Goal: Task Accomplishment & Management: Manage account settings

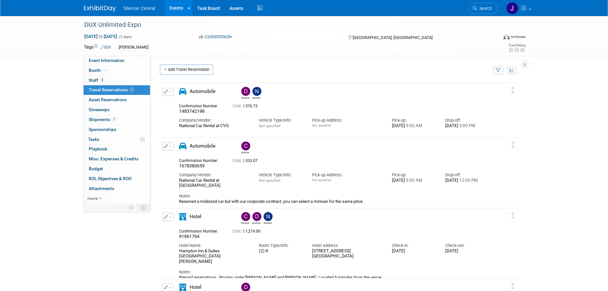
click at [101, 8] on img at bounding box center [100, 8] width 32 height 6
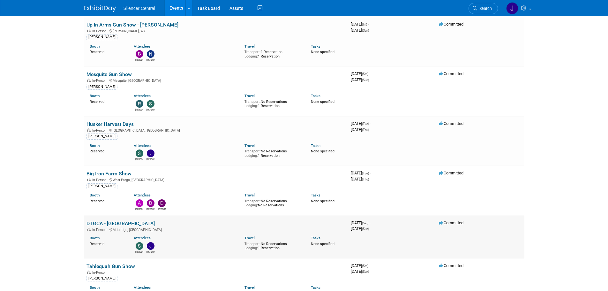
scroll to position [96, 0]
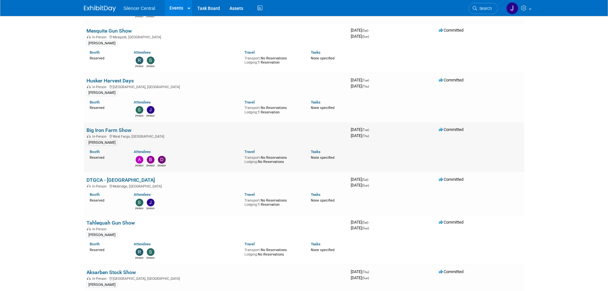
click at [113, 130] on link "Big Iron Farm Show" at bounding box center [109, 130] width 45 height 6
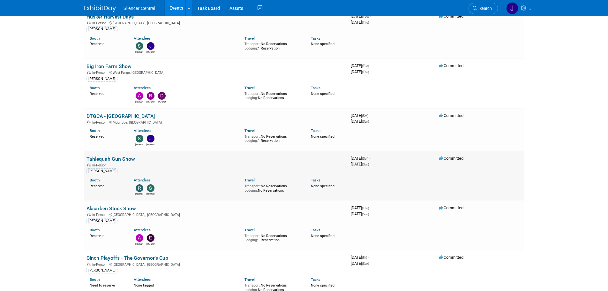
click at [120, 157] on link "Tahlequah Gun Show" at bounding box center [111, 159] width 49 height 6
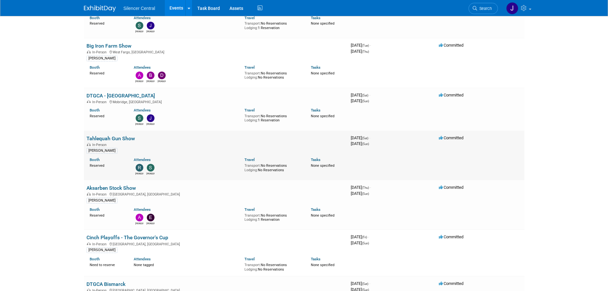
scroll to position [192, 0]
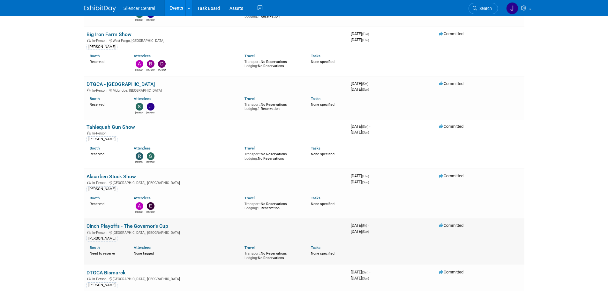
click at [155, 224] on link "Cinch Playoffs - The Governor's Cup" at bounding box center [128, 226] width 82 height 6
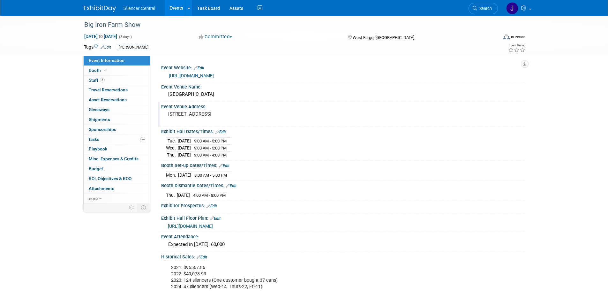
click at [189, 117] on pre "1805 Main Avenue West West Fargo, ND 58078" at bounding box center [236, 114] width 137 height 6
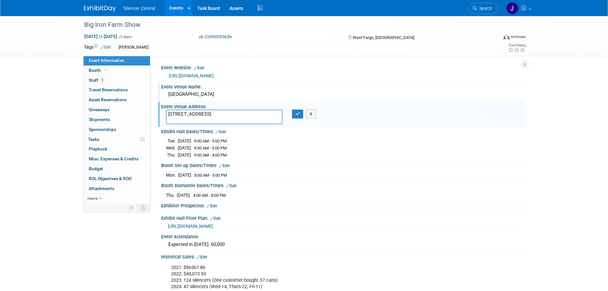
click at [209, 92] on div "Red River Valley Fairgrounds" at bounding box center [343, 94] width 354 height 10
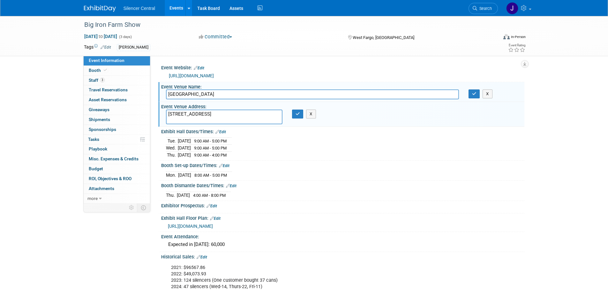
click at [209, 92] on input "Red River Valley Fairgrounds" at bounding box center [312, 94] width 293 height 10
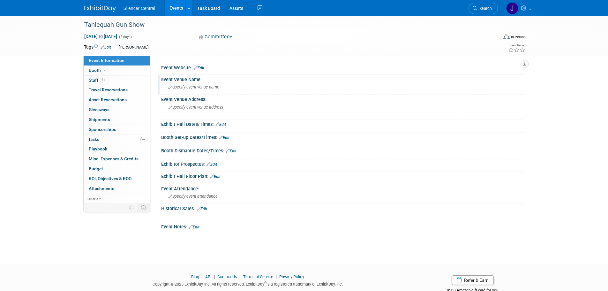
click at [206, 88] on span "Specify event venue name" at bounding box center [193, 87] width 51 height 5
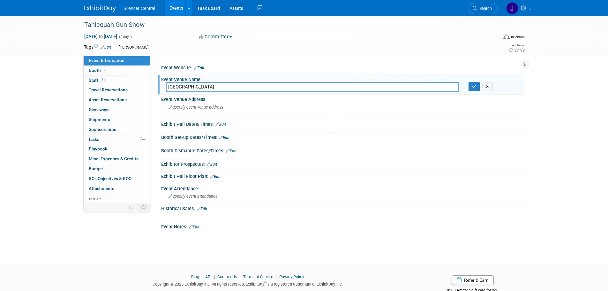
type input "Cherokee Community Building"
click at [209, 105] on span "Specify event venue address" at bounding box center [195, 107] width 55 height 5
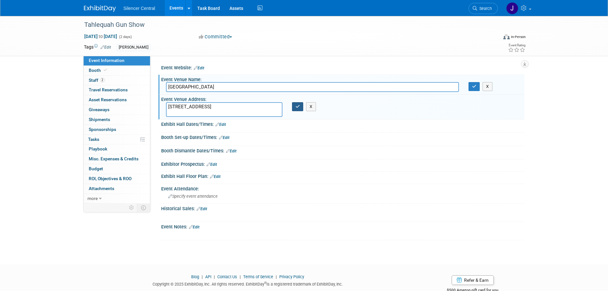
type textarea "908 S College Ave, Tahlequah, OK 74464"
click at [296, 107] on icon "button" at bounding box center [298, 106] width 4 height 4
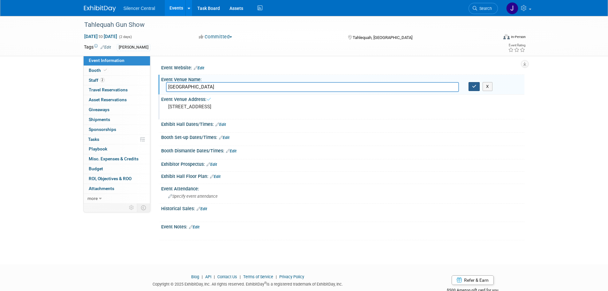
click at [475, 85] on icon "button" at bounding box center [474, 86] width 4 height 4
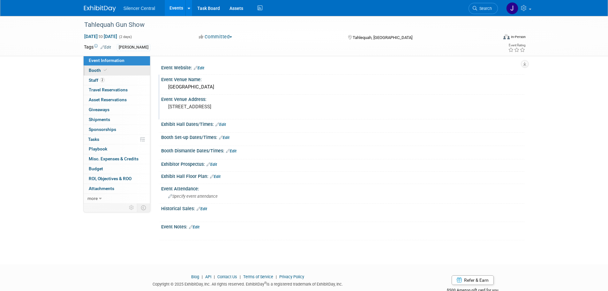
click at [105, 75] on link "Booth" at bounding box center [117, 71] width 66 height 10
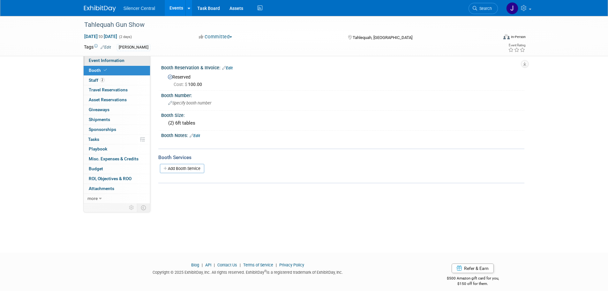
click at [123, 61] on span "Event Information" at bounding box center [107, 60] width 36 height 5
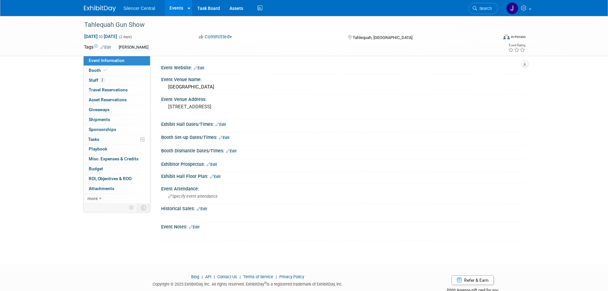
click at [223, 125] on link "Edit" at bounding box center [220, 124] width 11 height 4
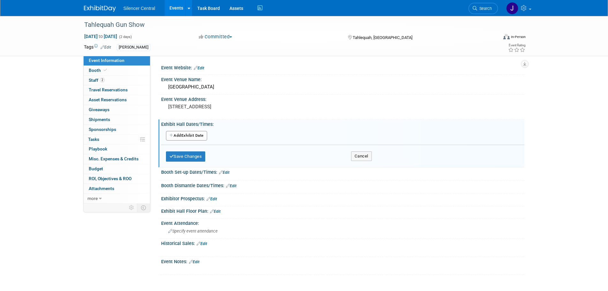
click at [193, 134] on button "Add Another Exhibit Date" at bounding box center [186, 136] width 41 height 10
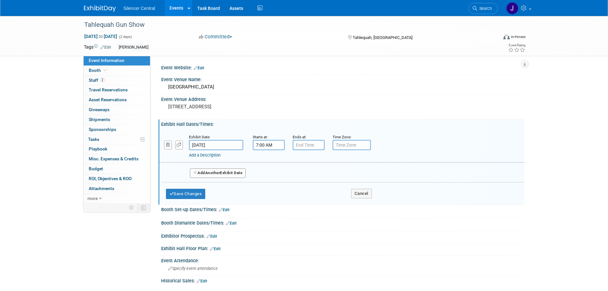
click at [257, 148] on input "7:00 AM" at bounding box center [269, 145] width 32 height 10
click at [266, 161] on span at bounding box center [267, 160] width 11 height 11
drag, startPoint x: 266, startPoint y: 161, endPoint x: 302, endPoint y: 147, distance: 38.5
click at [266, 162] on span at bounding box center [267, 160] width 11 height 11
type input "9:00 AM"
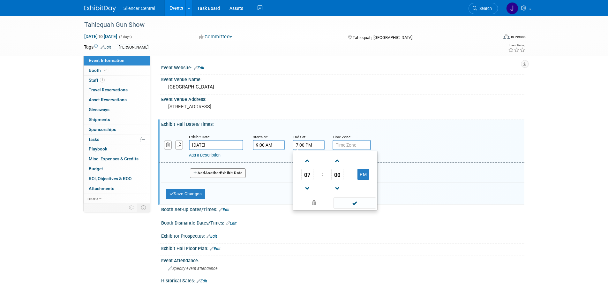
click at [314, 141] on input "7:00 PM" at bounding box center [309, 145] width 32 height 10
click at [307, 192] on span at bounding box center [307, 188] width 11 height 11
drag, startPoint x: 306, startPoint y: 159, endPoint x: 286, endPoint y: 165, distance: 21.6
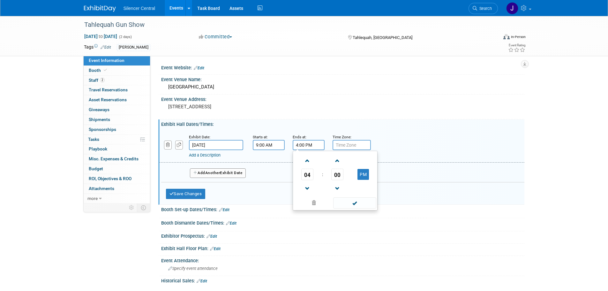
click at [306, 159] on span at bounding box center [307, 160] width 11 height 11
type input "5:00 PM"
click at [226, 169] on button "Add Another Exhibit Date" at bounding box center [218, 173] width 56 height 10
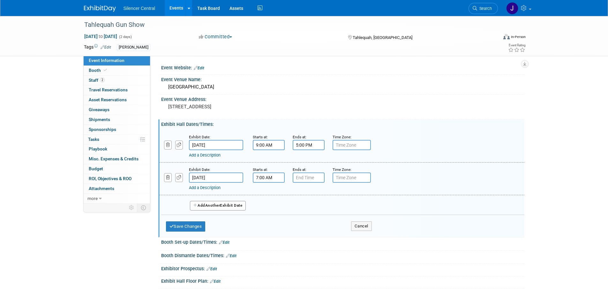
click at [268, 178] on input "7:00 AM" at bounding box center [269, 177] width 32 height 10
click at [271, 195] on span at bounding box center [267, 193] width 11 height 11
type input "10:00 AM"
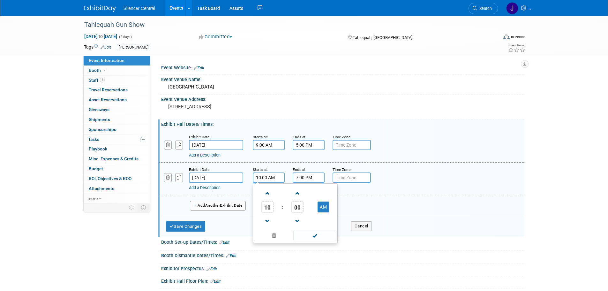
click at [307, 180] on input "7:00 PM" at bounding box center [309, 177] width 32 height 10
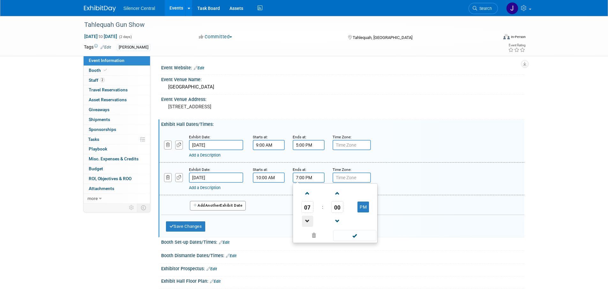
click at [306, 221] on span at bounding box center [307, 220] width 11 height 11
type input "4:00 PM"
click at [194, 227] on button "Save Changes" at bounding box center [186, 226] width 40 height 10
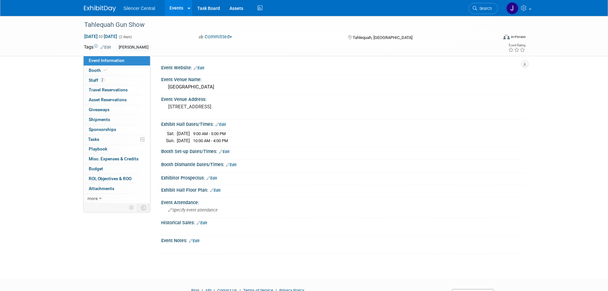
click at [229, 149] on link "Edit" at bounding box center [224, 151] width 11 height 4
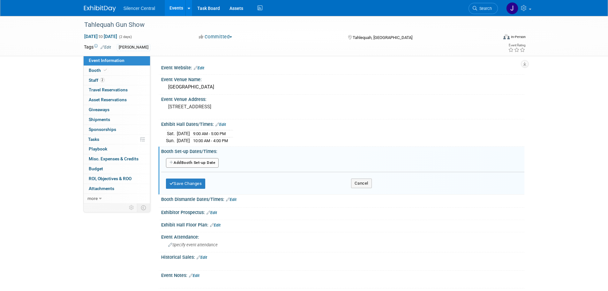
click at [199, 163] on button "Add Another Booth Set-up Date" at bounding box center [192, 163] width 53 height 10
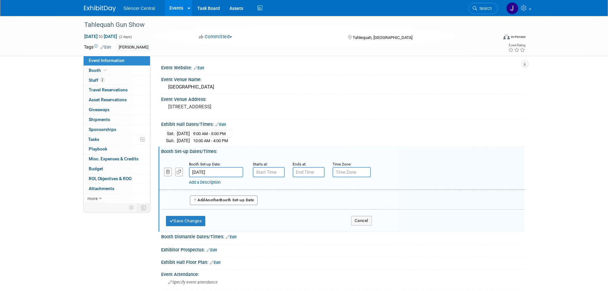
drag, startPoint x: 215, startPoint y: 172, endPoint x: 228, endPoint y: 175, distance: 13.4
click at [216, 172] on input "[DATE]" at bounding box center [216, 172] width 54 height 10
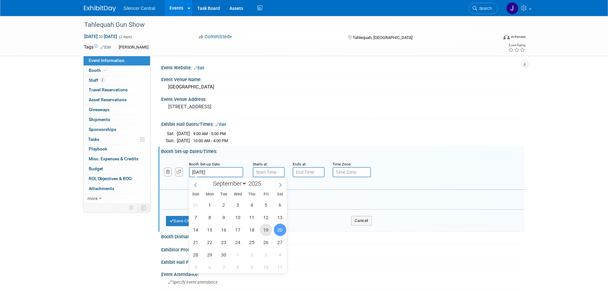
drag, startPoint x: 263, startPoint y: 231, endPoint x: 264, endPoint y: 204, distance: 26.8
click at [263, 230] on span "19" at bounding box center [266, 229] width 12 height 12
type input "Sep 19, 2025"
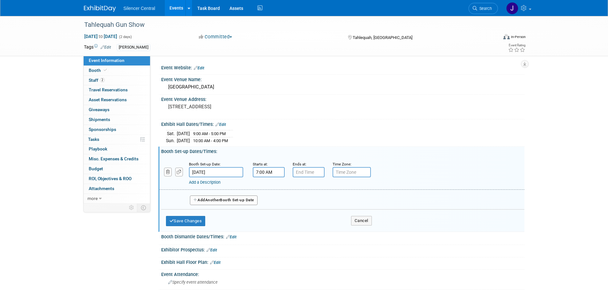
click at [268, 170] on input "7:00 AM" at bounding box center [269, 172] width 32 height 10
click at [267, 202] on span "07" at bounding box center [267, 201] width 12 height 11
drag, startPoint x: 263, startPoint y: 191, endPoint x: 287, endPoint y: 191, distance: 24.6
click at [263, 191] on td "12" at bounding box center [264, 187] width 20 height 17
click at [324, 202] on button "AM" at bounding box center [323, 201] width 11 height 11
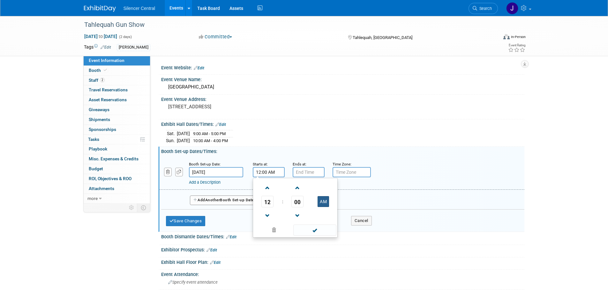
type input "12:00 PM"
type input "7:00 PM"
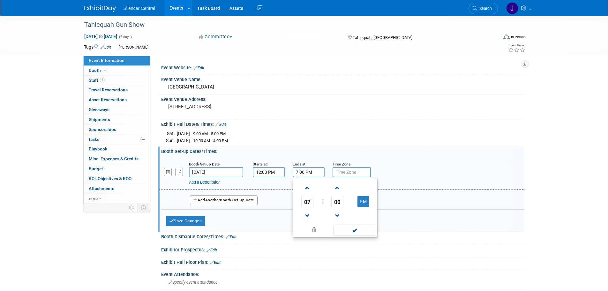
click at [310, 174] on input "7:00 PM" at bounding box center [309, 172] width 32 height 10
click at [175, 220] on button "Save Changes" at bounding box center [186, 221] width 40 height 10
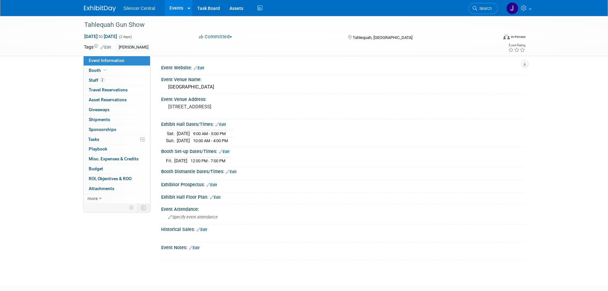
click at [203, 69] on link "Edit" at bounding box center [199, 68] width 11 height 4
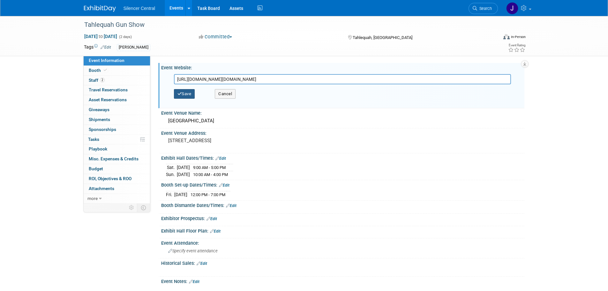
type input "https://oklahomagunshows.com/index.asp"
click at [188, 94] on button "Save" at bounding box center [184, 94] width 21 height 10
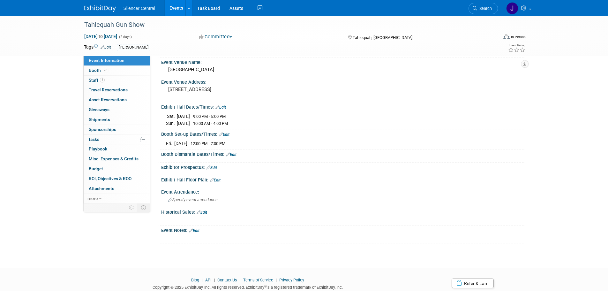
scroll to position [45, 0]
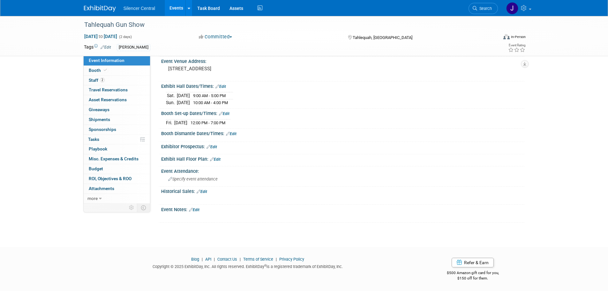
click at [196, 208] on link "Edit" at bounding box center [194, 209] width 11 height 4
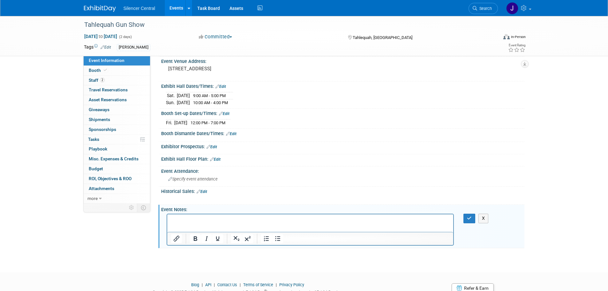
scroll to position [0, 0]
click at [469, 220] on icon "button" at bounding box center [469, 218] width 5 height 4
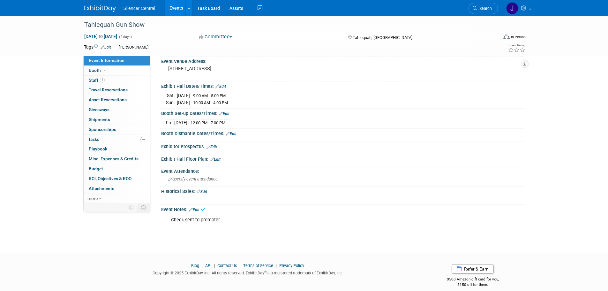
click at [204, 191] on link "Edit" at bounding box center [202, 191] width 11 height 4
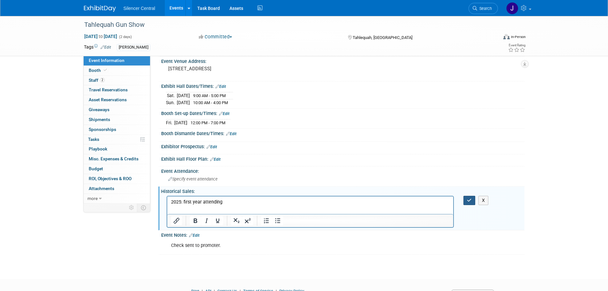
click at [472, 203] on button "button" at bounding box center [469, 200] width 12 height 9
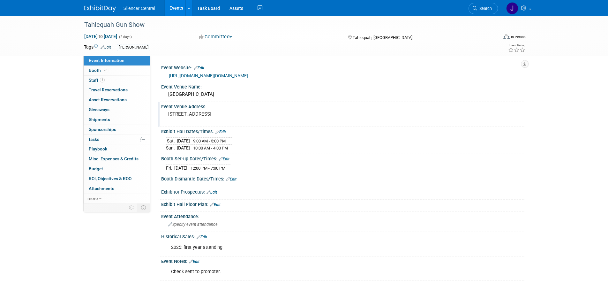
click at [214, 113] on pre "[STREET_ADDRESS]" at bounding box center [236, 114] width 137 height 6
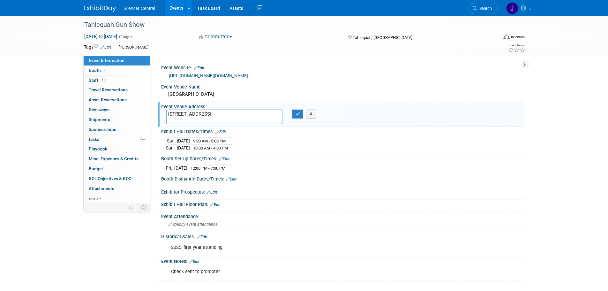
click at [214, 113] on textarea "[STREET_ADDRESS]" at bounding box center [224, 116] width 117 height 15
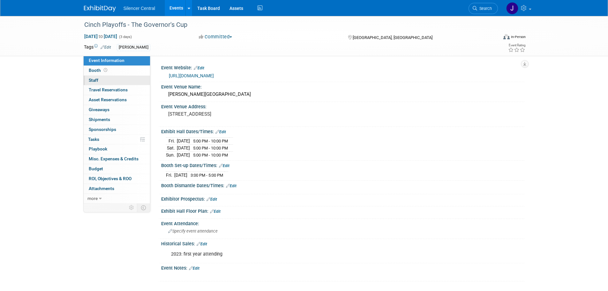
click at [118, 80] on link "0 Staff 0" at bounding box center [117, 81] width 66 height 10
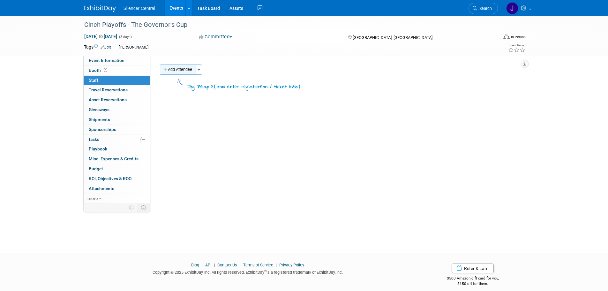
drag, startPoint x: 178, startPoint y: 64, endPoint x: 178, endPoint y: 67, distance: 3.2
click at [178, 64] on div "Event Website: Edit https://www.cinchplayoffs.com/ Event Venue Name: Denny Sanf…" at bounding box center [337, 129] width 374 height 147
click at [179, 71] on button "Add Attendee" at bounding box center [178, 69] width 36 height 10
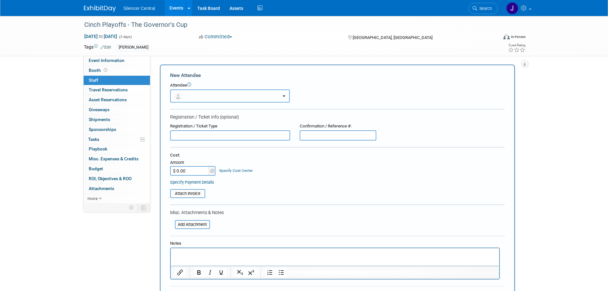
drag, startPoint x: 194, startPoint y: 93, endPoint x: 196, endPoint y: 102, distance: 9.5
click at [195, 96] on button "button" at bounding box center [230, 95] width 120 height 13
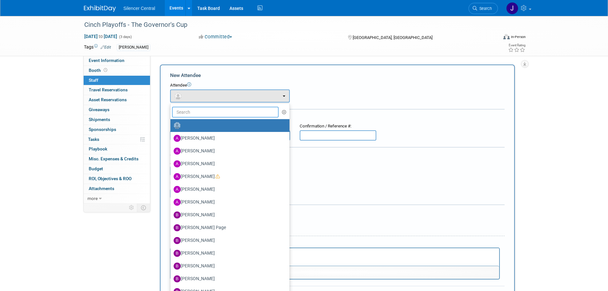
click at [195, 115] on input "text" at bounding box center [225, 112] width 107 height 11
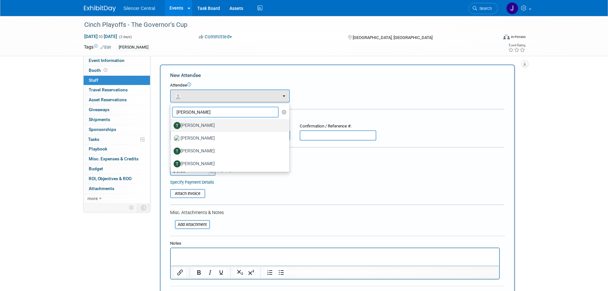
type input "tyler"
click at [207, 124] on label "Tyler Phillips" at bounding box center [228, 125] width 109 height 10
click at [171, 124] on input "Tyler Phillips" at bounding box center [169, 125] width 4 height 4
select select "75d46aff-5288-46ab-9534-1203aa727455"
select select "1"
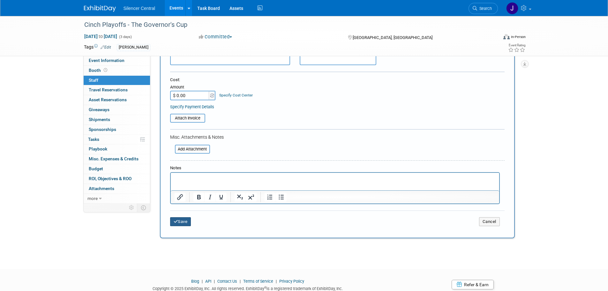
click at [181, 224] on button "Save" at bounding box center [180, 221] width 21 height 9
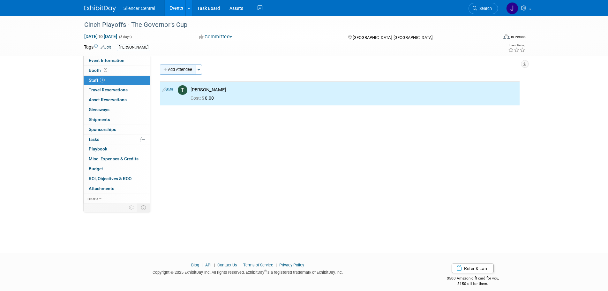
click at [178, 70] on button "Add Attendee" at bounding box center [178, 69] width 36 height 10
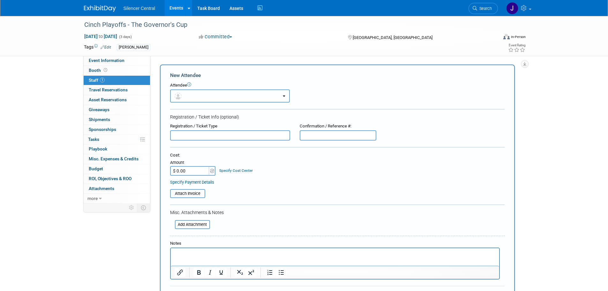
click at [184, 94] on button "button" at bounding box center [230, 95] width 120 height 13
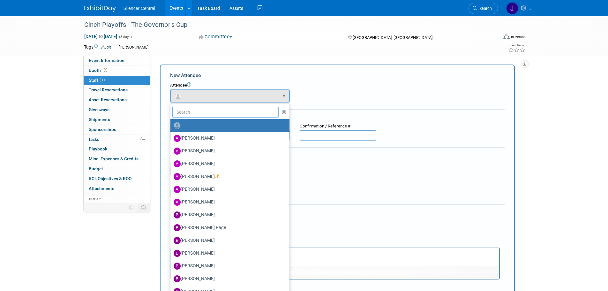
click at [192, 111] on input "text" at bounding box center [225, 112] width 107 height 11
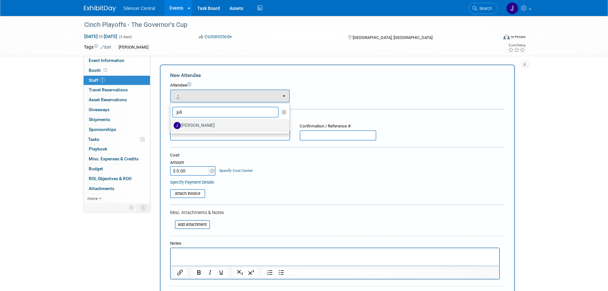
type input "juli"
click at [201, 123] on label "[PERSON_NAME]" at bounding box center [228, 125] width 109 height 10
click at [171, 123] on input "[PERSON_NAME]" at bounding box center [169, 125] width 4 height 4
select select "74db6136-abef-4340-b949-cb90342f8863"
select select "1"
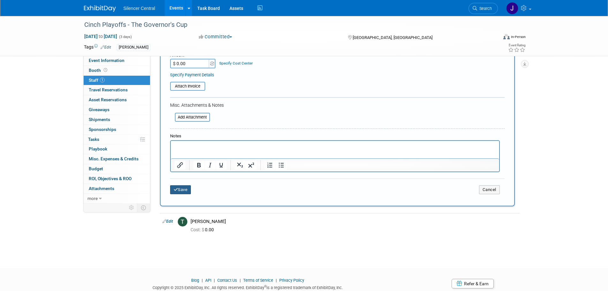
click at [182, 192] on button "Save" at bounding box center [180, 189] width 21 height 9
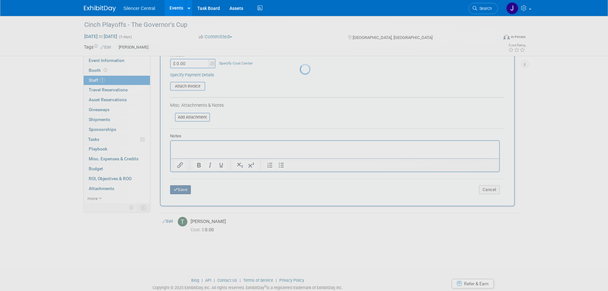
scroll to position [6, 0]
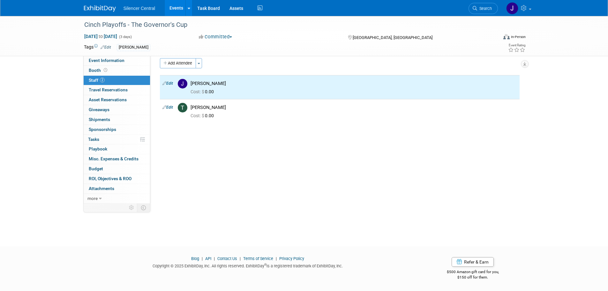
click at [93, 7] on img at bounding box center [100, 8] width 32 height 6
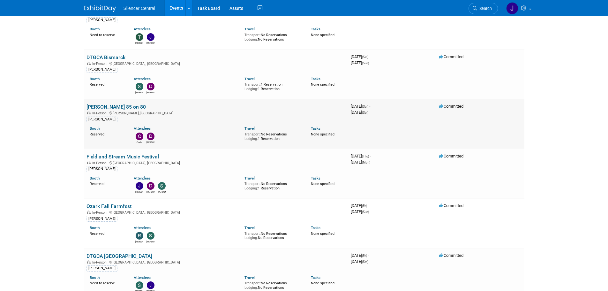
scroll to position [447, 0]
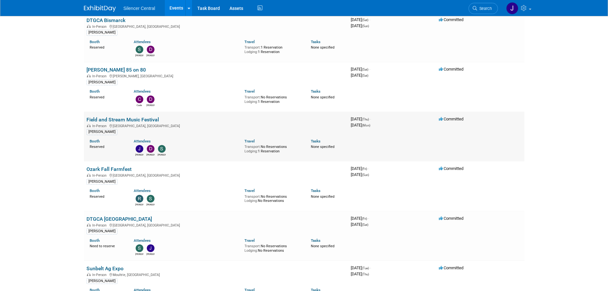
click at [143, 120] on link "Field and Stream Music Festival" at bounding box center [123, 120] width 72 height 6
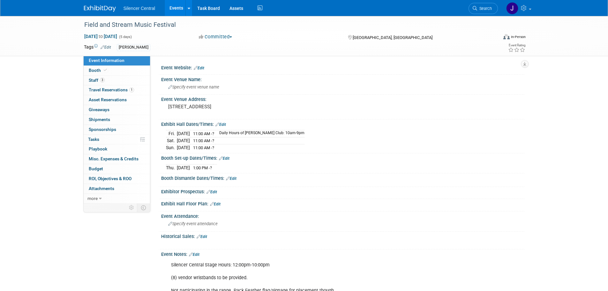
click at [214, 37] on button "Committed" at bounding box center [216, 37] width 38 height 7
click at [228, 80] on link "Canceled" at bounding box center [222, 83] width 50 height 9
click at [100, 10] on img at bounding box center [100, 8] width 32 height 6
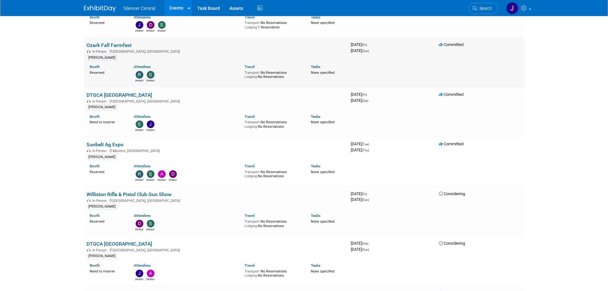
scroll to position [575, 0]
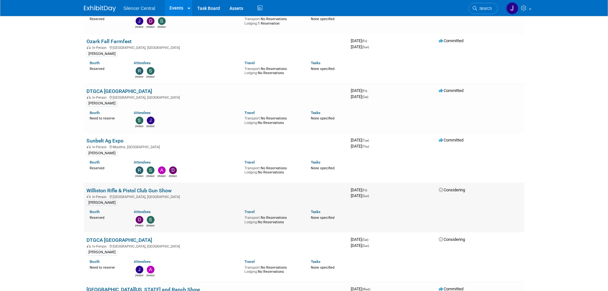
click at [148, 190] on link "Williston Rifle & Pistol Club Gun Show" at bounding box center [129, 190] width 85 height 6
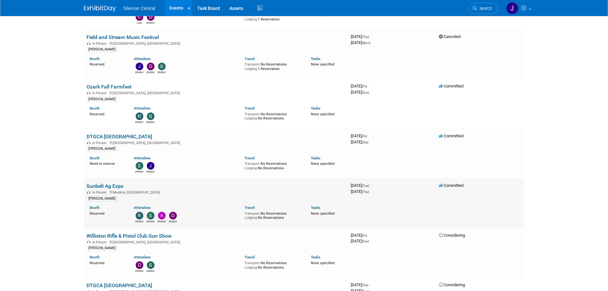
scroll to position [479, 0]
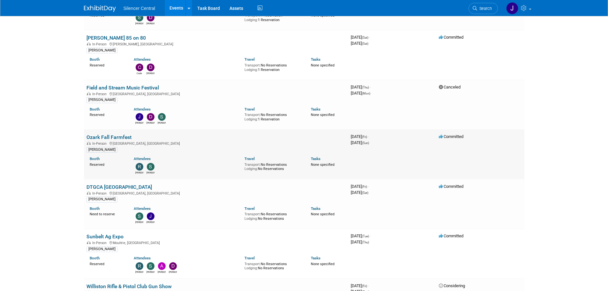
click at [106, 133] on td "Ozark Fall Farmfest In-Person Springfield, MO Jessica Crawford Booth Reserved A…" at bounding box center [216, 153] width 264 height 49
click at [112, 137] on link "Ozark Fall Farmfest" at bounding box center [109, 137] width 45 height 6
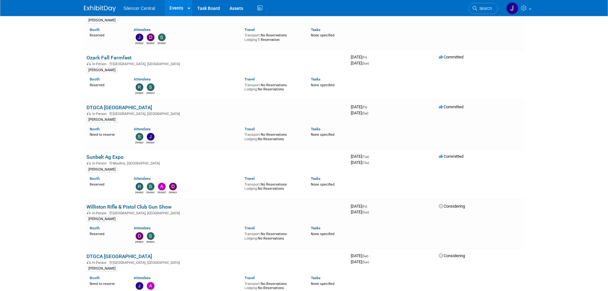
scroll to position [575, 0]
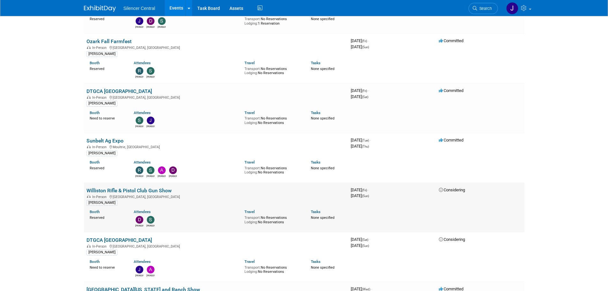
click at [127, 190] on link "Williston Rifle & Pistol Club Gun Show" at bounding box center [129, 190] width 85 height 6
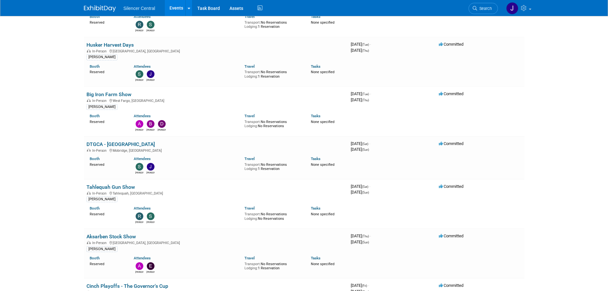
scroll to position [128, 0]
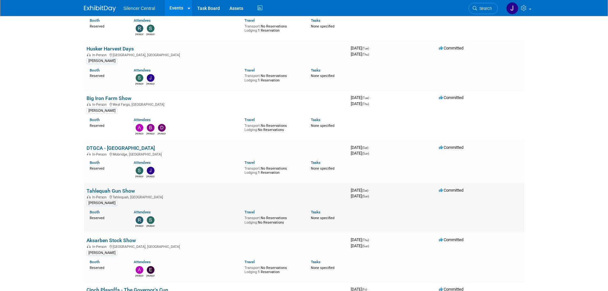
click at [124, 189] on link "Tahlequah Gun Show" at bounding box center [111, 191] width 49 height 6
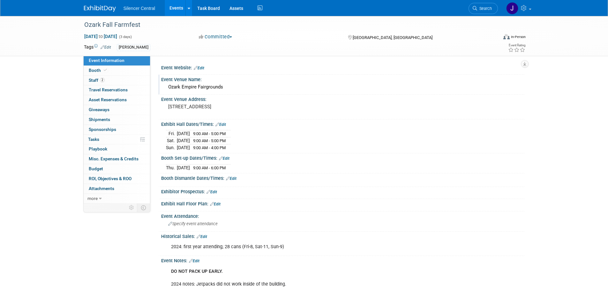
click at [209, 84] on div "Ozark Empire Fairgrounds" at bounding box center [343, 87] width 354 height 10
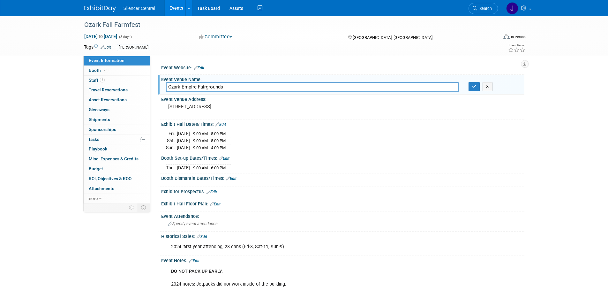
click at [209, 84] on input "Ozark Empire Fairgrounds" at bounding box center [312, 87] width 293 height 10
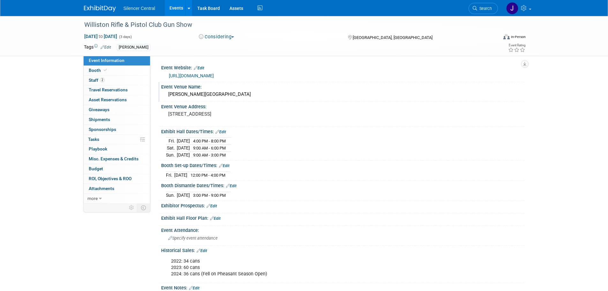
click at [210, 95] on div "[PERSON_NAME][GEOGRAPHIC_DATA]" at bounding box center [343, 94] width 354 height 10
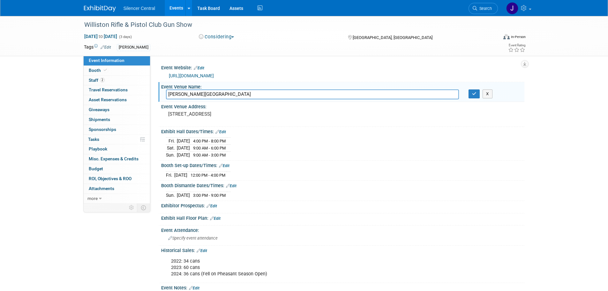
click at [210, 95] on input "[PERSON_NAME][GEOGRAPHIC_DATA]" at bounding box center [312, 94] width 293 height 10
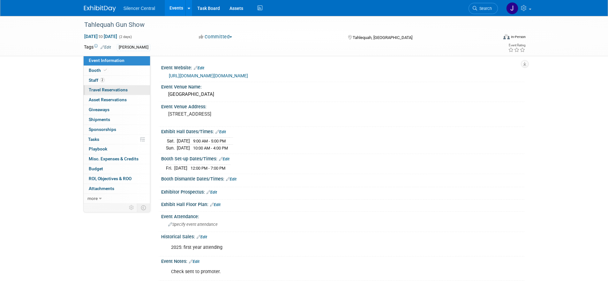
click at [106, 88] on span "Travel Reservations 0" at bounding box center [108, 89] width 39 height 5
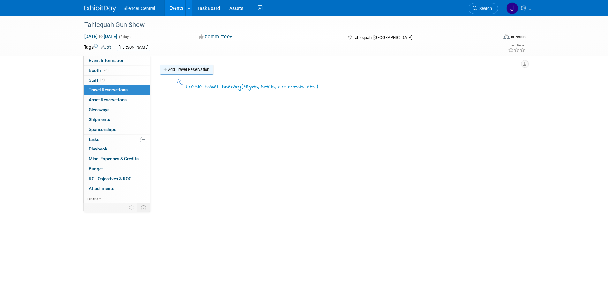
click at [179, 70] on link "Add Travel Reservation" at bounding box center [186, 69] width 53 height 10
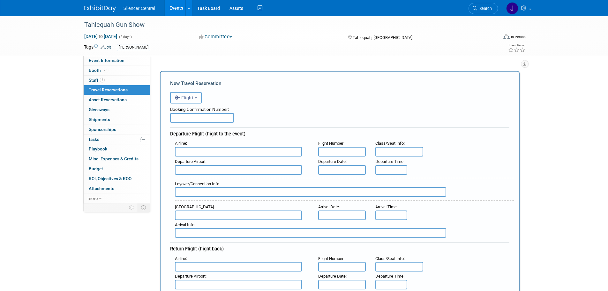
click at [191, 97] on span "Flight" at bounding box center [184, 97] width 19 height 5
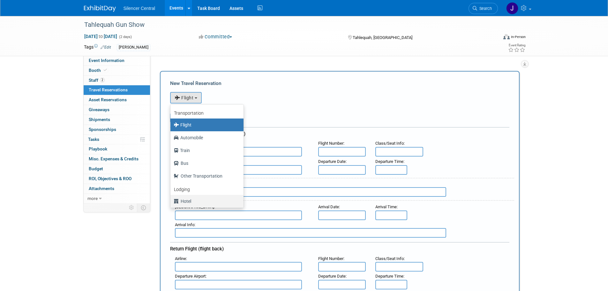
click at [194, 201] on label "Hotel" at bounding box center [206, 201] width 64 height 10
click at [171, 201] on input "Hotel" at bounding box center [169, 200] width 4 height 4
select select "6"
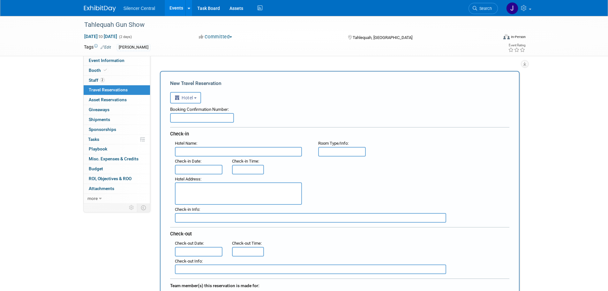
click at [244, 151] on input "text" at bounding box center [238, 152] width 127 height 10
paste input "Tru by [PERSON_NAME]"
type input "Tru by [PERSON_NAME]"
click at [188, 117] on input "text" at bounding box center [202, 118] width 64 height 10
paste input "3332369094"
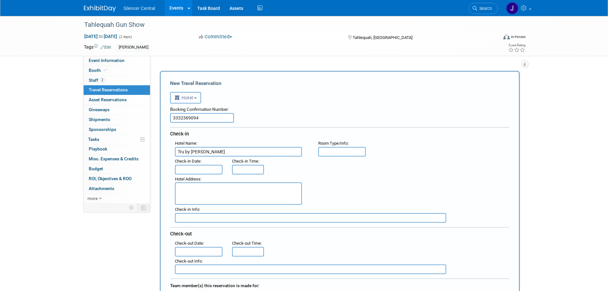
type input "3332369094"
click at [361, 151] on input "text" at bounding box center [342, 152] width 48 height 10
type input "K"
click at [195, 165] on input "text" at bounding box center [199, 170] width 48 height 10
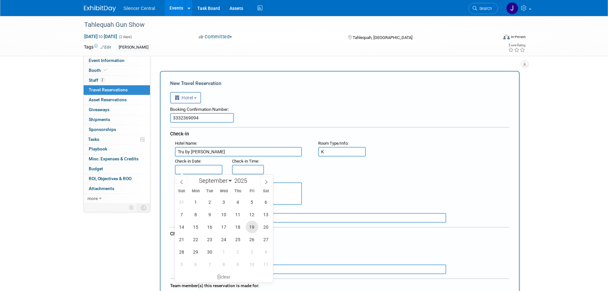
click at [254, 227] on span "19" at bounding box center [252, 227] width 12 height 12
type input "Sep 19, 2025"
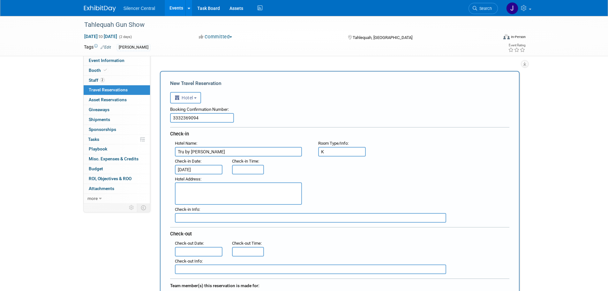
click at [200, 249] on input "text" at bounding box center [199, 252] width 48 height 10
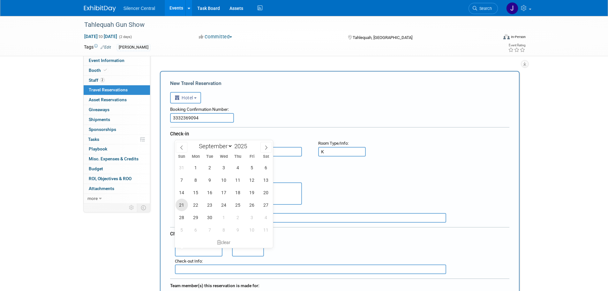
click at [182, 203] on span "21" at bounding box center [182, 205] width 12 height 12
click at [238, 189] on span "18" at bounding box center [238, 192] width 12 height 12
type input "Sep 18, 2025"
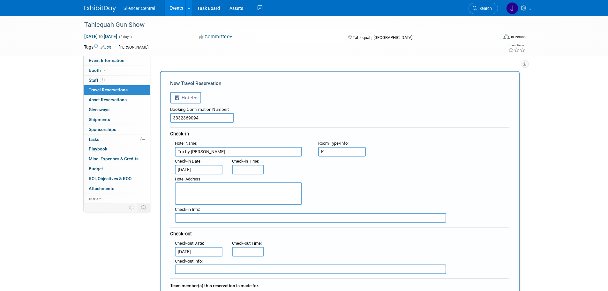
click at [208, 179] on div "Hotel Address :" at bounding box center [242, 179] width 134 height 7
click at [194, 186] on textarea at bounding box center [238, 193] width 127 height 22
paste textarea "3457 Cherokee Springs Rd Tahlequah OK 74464"
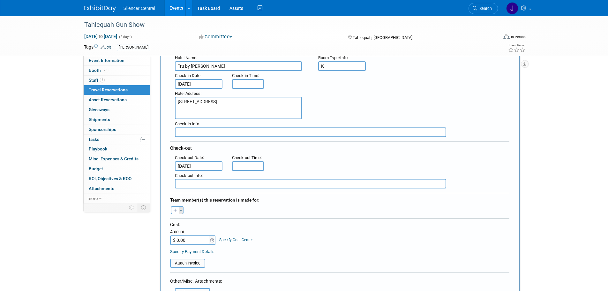
scroll to position [96, 0]
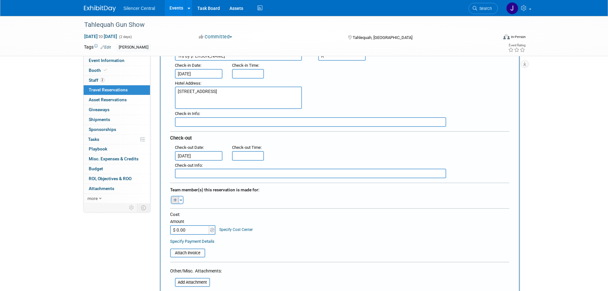
type textarea "3457 Cherokee Springs Rd Tahlequah OK 74464"
click at [176, 198] on icon "button" at bounding box center [175, 200] width 4 height 4
select select
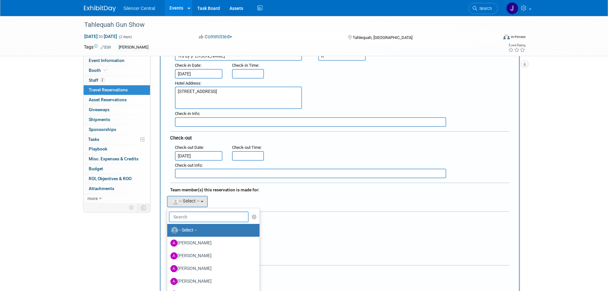
click at [192, 214] on input "text" at bounding box center [209, 216] width 80 height 11
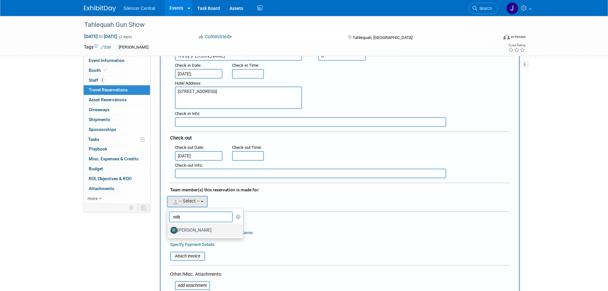
type input "rob"
click at [203, 225] on label "Rob Young" at bounding box center [203, 230] width 67 height 10
click at [168, 227] on input "Rob Young" at bounding box center [166, 229] width 4 height 4
select select "cce7f612-edf5-4c25-885d-69abf7679705"
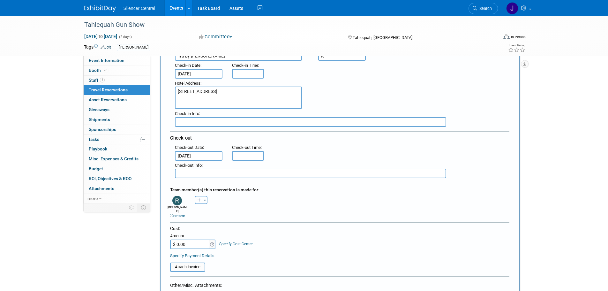
click at [199, 198] on icon "button" at bounding box center [199, 200] width 4 height 4
select select
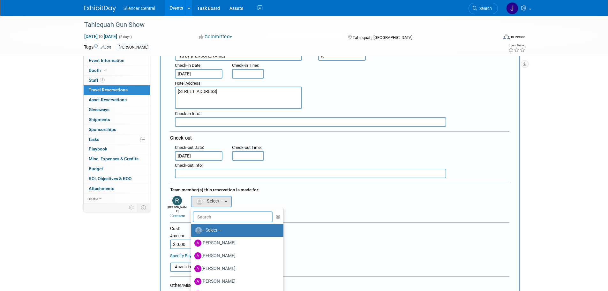
click at [202, 212] on input "text" at bounding box center [233, 216] width 80 height 11
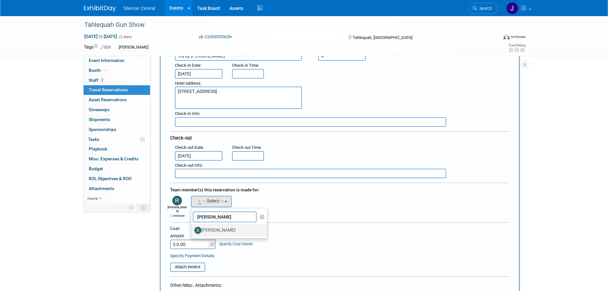
type input "sara"
click at [211, 229] on label "Sarah Young" at bounding box center [227, 230] width 67 height 10
click at [192, 229] on input "Sarah Young" at bounding box center [190, 229] width 4 height 4
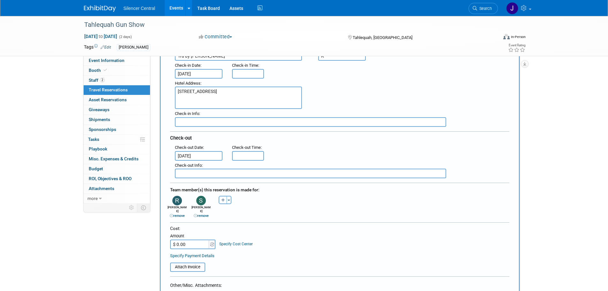
click at [196, 239] on input "$ 0.00" at bounding box center [190, 244] width 40 height 10
type input "$ 303.83"
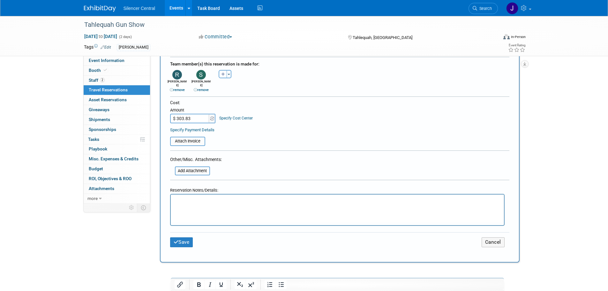
scroll to position [223, 0]
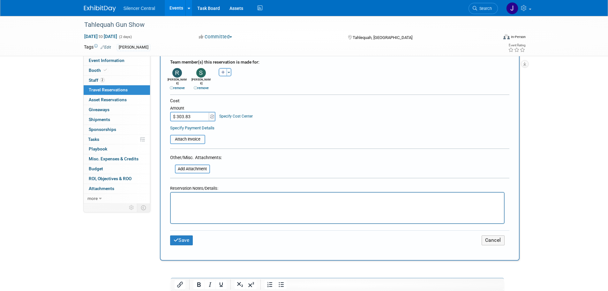
click at [181, 202] on html at bounding box center [336, 196] width 333 height 9
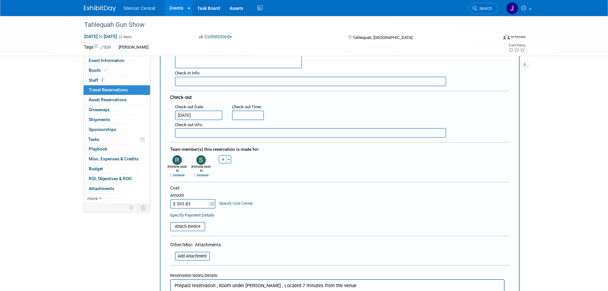
scroll to position [255, 0]
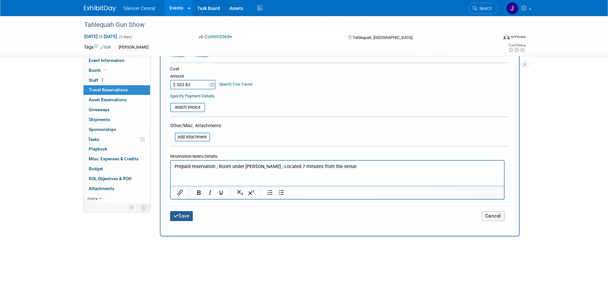
click at [186, 211] on button "Save" at bounding box center [181, 216] width 23 height 10
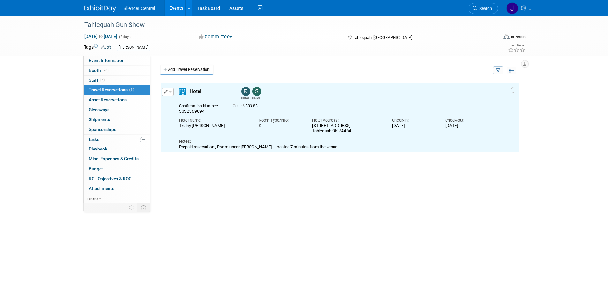
scroll to position [0, 0]
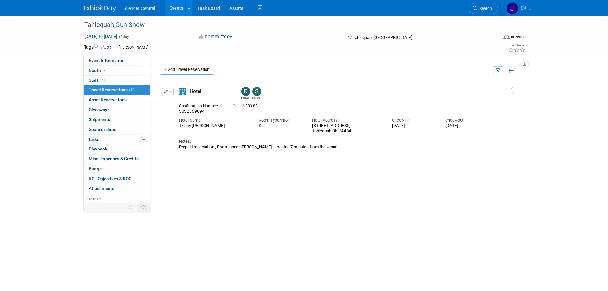
click at [94, 11] on img at bounding box center [100, 8] width 32 height 6
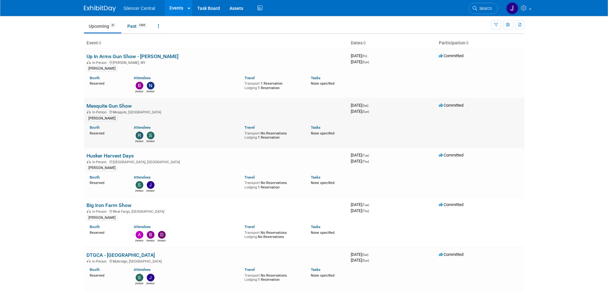
scroll to position [32, 0]
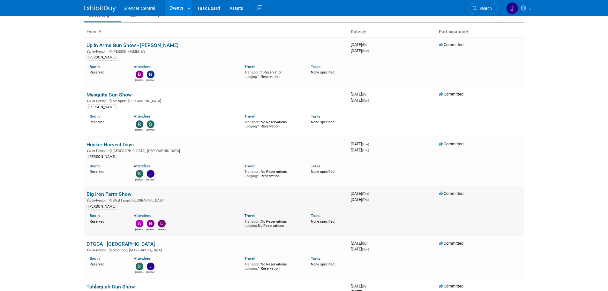
click at [101, 193] on link "Big Iron Farm Show" at bounding box center [109, 194] width 45 height 6
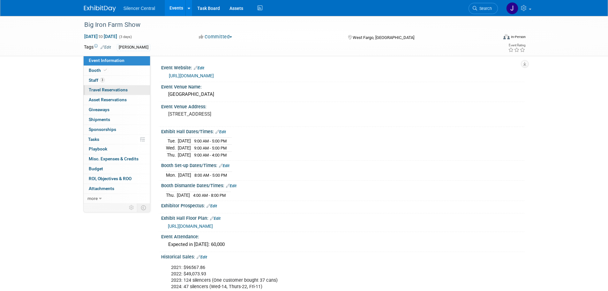
click at [119, 87] on link "0 Travel Reservations 0" at bounding box center [117, 90] width 66 height 10
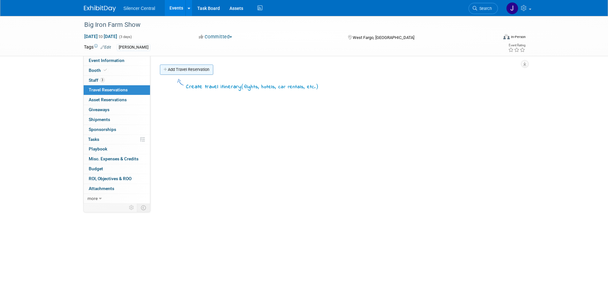
click at [189, 72] on link "Add Travel Reservation" at bounding box center [186, 69] width 53 height 10
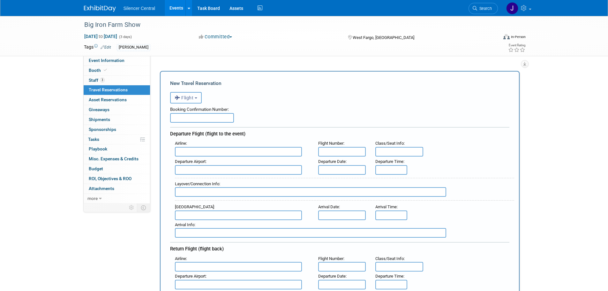
click at [191, 100] on span "Flight" at bounding box center [184, 97] width 19 height 5
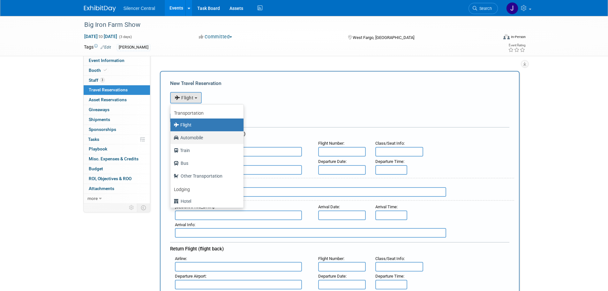
click at [201, 135] on label "Automobile" at bounding box center [206, 137] width 64 height 10
click at [171, 135] on input "Automobile" at bounding box center [169, 137] width 4 height 4
select select "4"
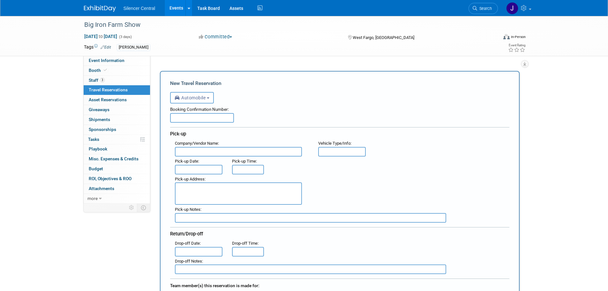
click at [195, 116] on input "text" at bounding box center [202, 118] width 64 height 10
paste input "1384416639"
type input "1384416639"
click at [195, 151] on input "text" at bounding box center [238, 152] width 127 height 10
type input "Enterprise Spearfish"
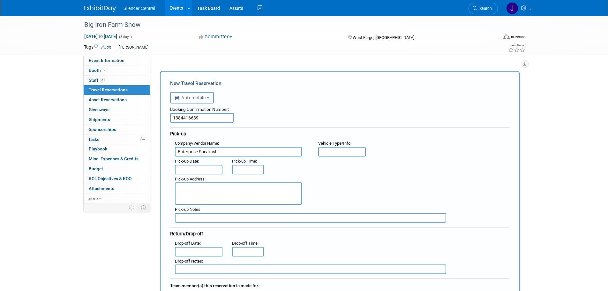
click at [347, 151] on input "text" at bounding box center [342, 152] width 48 height 10
type input "Midsize"
click at [195, 168] on input "text" at bounding box center [199, 170] width 48 height 10
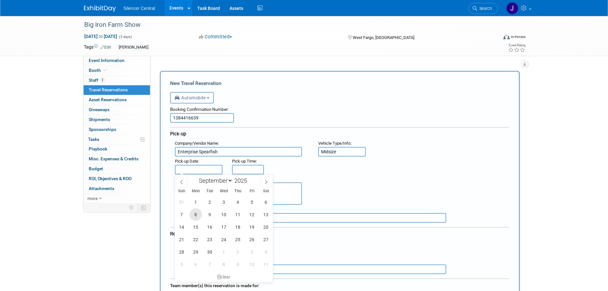
click at [194, 213] on span "8" at bounding box center [196, 214] width 12 height 12
type input "Sep 8, 2025"
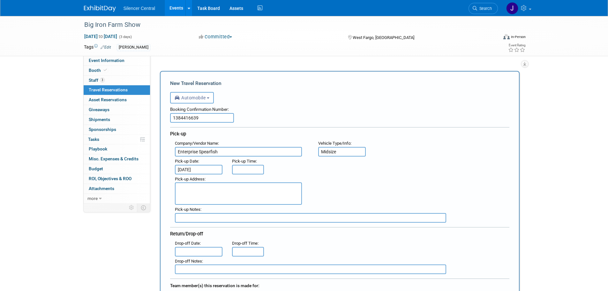
type input "8:00 AM"
click at [240, 173] on input "8:00 AM" at bounding box center [248, 170] width 32 height 10
click at [194, 214] on input "text" at bounding box center [310, 218] width 271 height 10
click at [198, 246] on body "Silencer Central Events Add Event Bulk Upload Events Shareable Event Boards Rec…" at bounding box center [304, 145] width 608 height 291
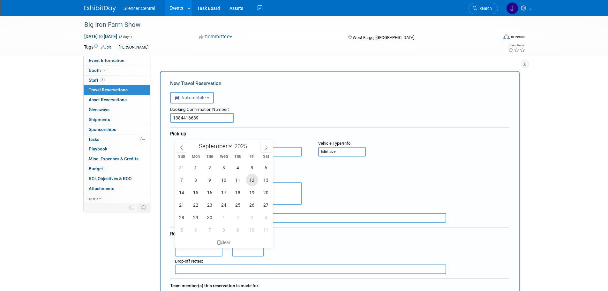
click at [252, 180] on span "12" at bounding box center [252, 180] width 12 height 12
type input "Sep 12, 2025"
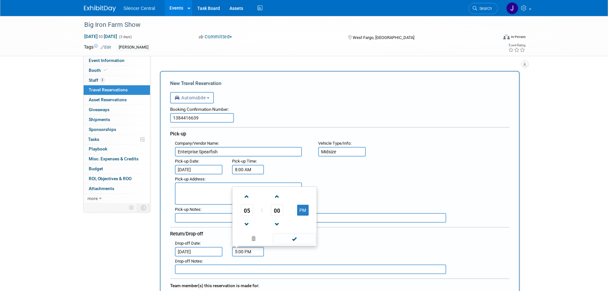
click at [248, 249] on input "5:00 PM" at bounding box center [248, 252] width 32 height 10
click at [244, 204] on span "05" at bounding box center [247, 209] width 12 height 11
click at [249, 190] on td "12" at bounding box center [244, 188] width 20 height 17
type input "12:00 PM"
click at [288, 241] on span at bounding box center [294, 238] width 43 height 11
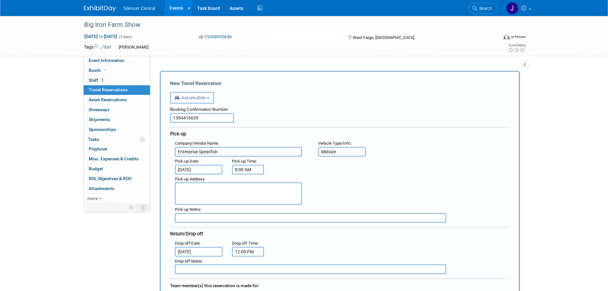
click at [302, 250] on div ": Drop-off Date : Sep 12, 2025 Drop-off Time : 12:00 PM" at bounding box center [342, 247] width 344 height 18
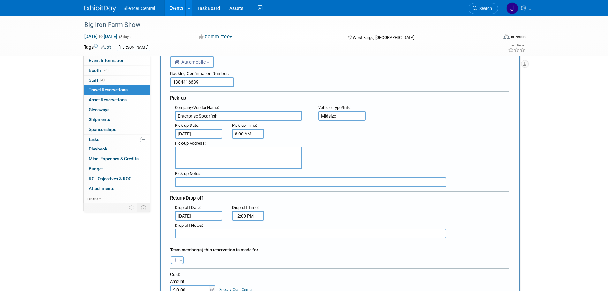
scroll to position [64, 0]
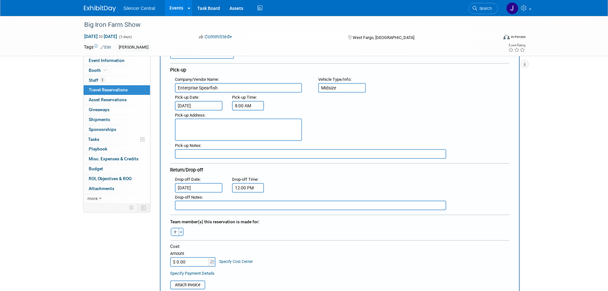
click at [173, 231] on icon "button" at bounding box center [175, 232] width 4 height 4
select select
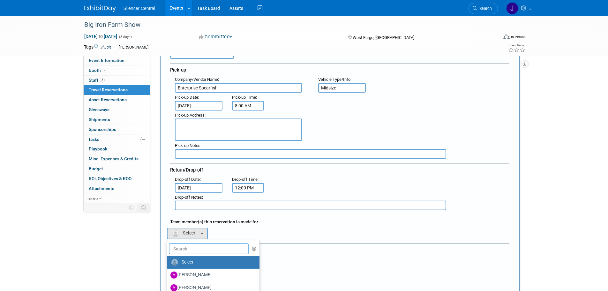
click at [191, 245] on input "text" at bounding box center [209, 248] width 80 height 11
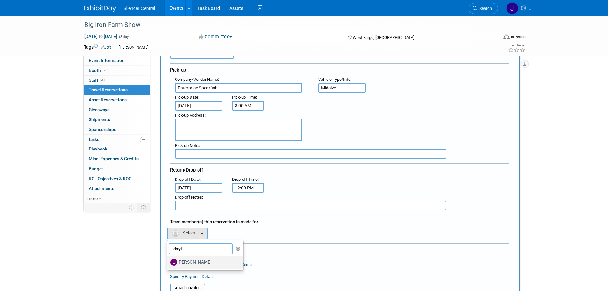
type input "dayl"
click at [199, 267] on link "Dayla Hughes" at bounding box center [205, 262] width 76 height 13
click at [205, 260] on label "Dayla Hughes" at bounding box center [203, 262] width 67 height 10
click at [168, 260] on input "Dayla Hughes" at bounding box center [166, 261] width 4 height 4
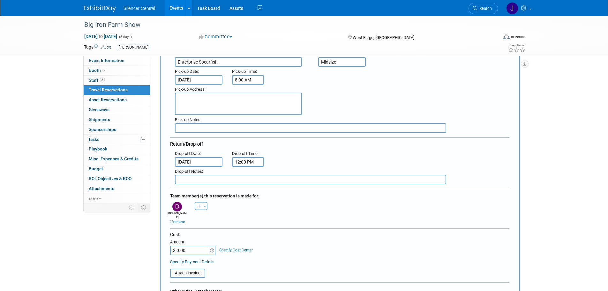
scroll to position [128, 0]
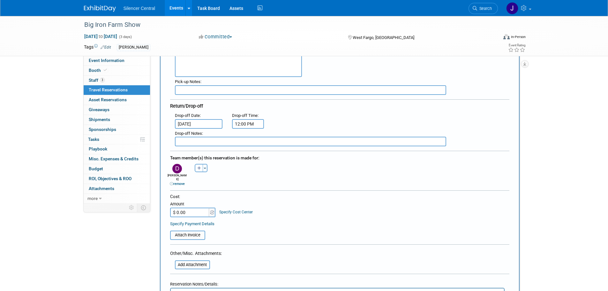
click at [188, 211] on input "$ 0.00" at bounding box center [190, 212] width 40 height 10
type input "$ 321.72"
click at [322, 211] on div "Cost: Amount $ 321.72 Specify Cost Center Cost Center -- Not Specified --" at bounding box center [339, 204] width 339 height 23
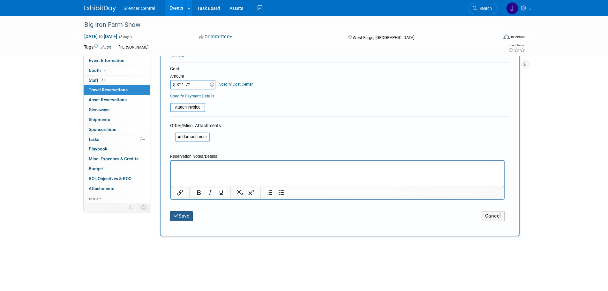
click at [172, 214] on button "Save" at bounding box center [181, 216] width 23 height 10
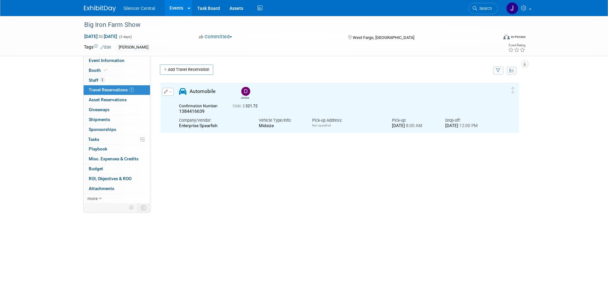
scroll to position [0, 0]
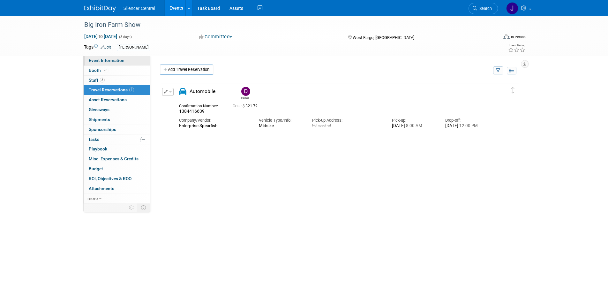
click at [112, 60] on span "Event Information" at bounding box center [107, 60] width 36 height 5
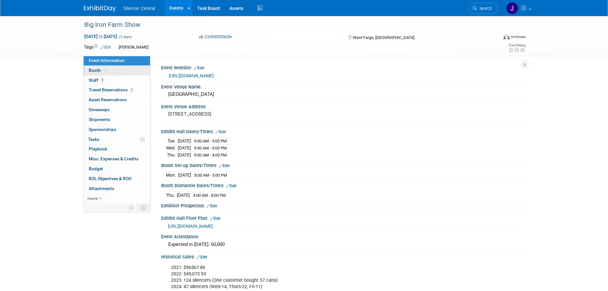
click at [129, 70] on link "Booth" at bounding box center [117, 71] width 66 height 10
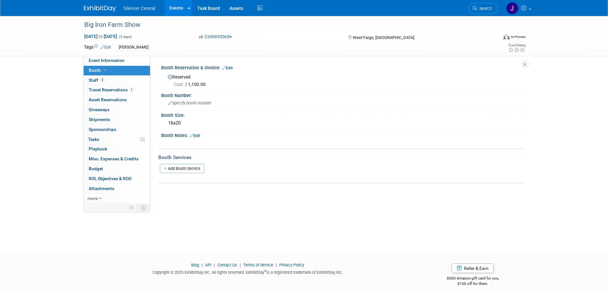
click at [199, 135] on link "Edit" at bounding box center [195, 135] width 11 height 4
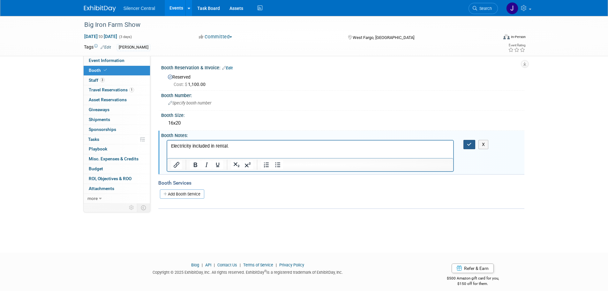
click at [468, 144] on icon "button" at bounding box center [469, 144] width 5 height 4
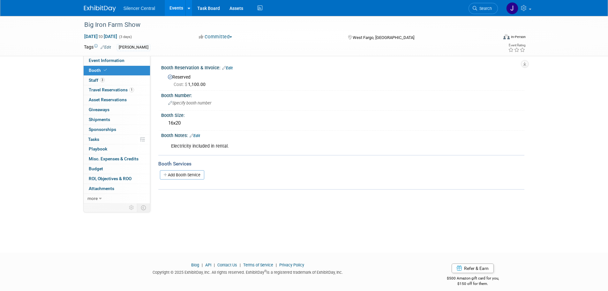
click at [198, 134] on link "Edit" at bounding box center [195, 135] width 11 height 4
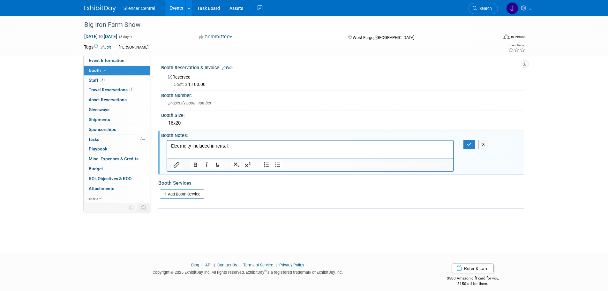
click at [245, 147] on p "Electricity included in rental." at bounding box center [310, 146] width 279 height 6
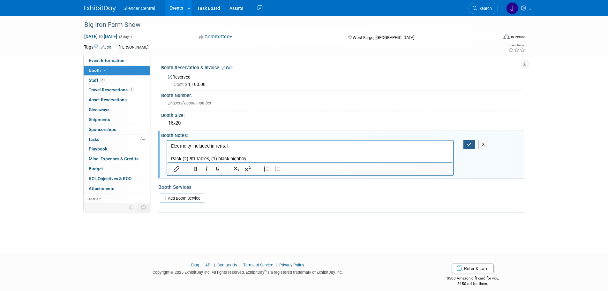
click at [468, 143] on icon "button" at bounding box center [469, 144] width 5 height 4
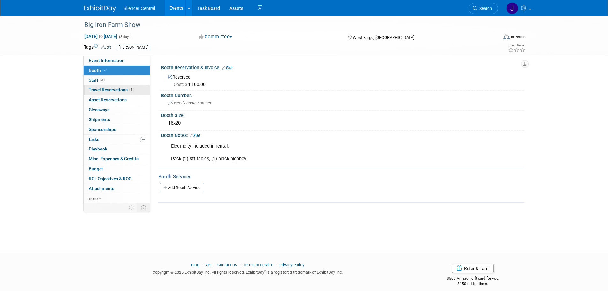
click at [128, 88] on span "Travel Reservations 1" at bounding box center [111, 89] width 45 height 5
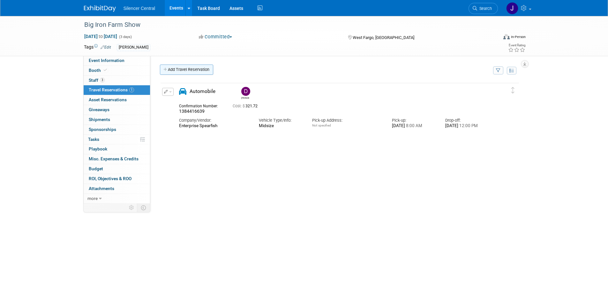
click at [187, 69] on link "Add Travel Reservation" at bounding box center [186, 69] width 53 height 10
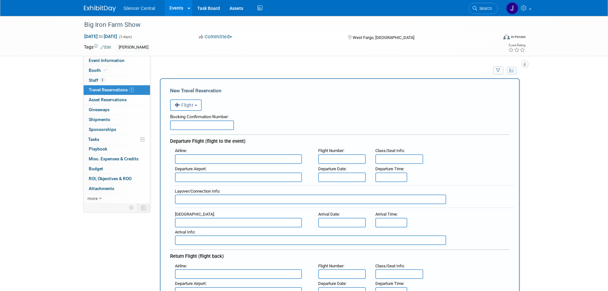
click at [188, 107] on span "Flight" at bounding box center [184, 104] width 19 height 5
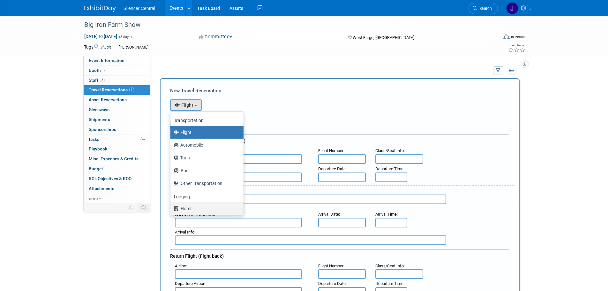
click at [191, 209] on label "Hotel" at bounding box center [206, 208] width 64 height 10
click at [171, 209] on input "Hotel" at bounding box center [169, 208] width 4 height 4
select select "6"
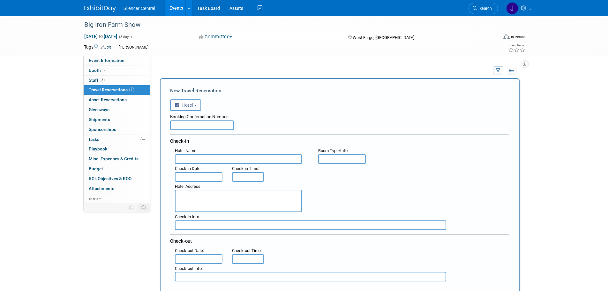
click at [190, 156] on input "text" at bounding box center [238, 159] width 127 height 10
paste input "MainStay Suites Fargo - I-94 Medical Center"
type input "MainStay Suites Fargo - I-94 Medical Center"
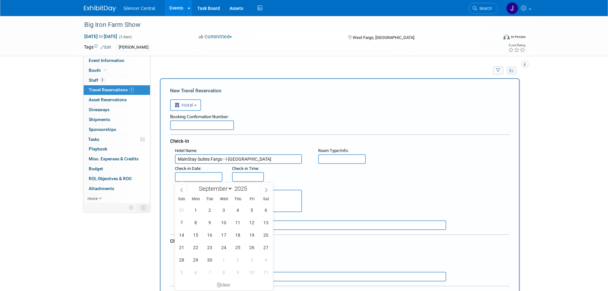
click at [202, 177] on input "text" at bounding box center [199, 177] width 48 height 10
click at [195, 223] on span "8" at bounding box center [196, 222] width 12 height 12
type input "Sep 8, 2025"
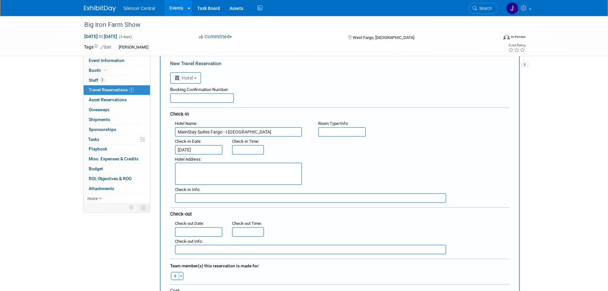
scroll to position [64, 0]
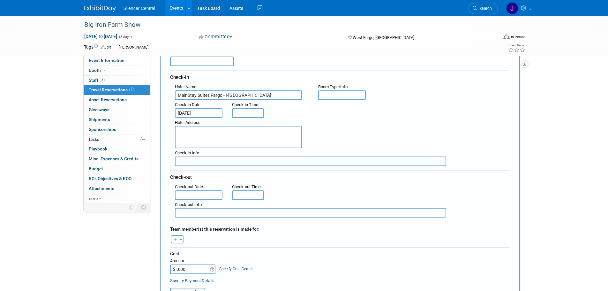
click at [204, 193] on input "text" at bounding box center [199, 195] width 48 height 10
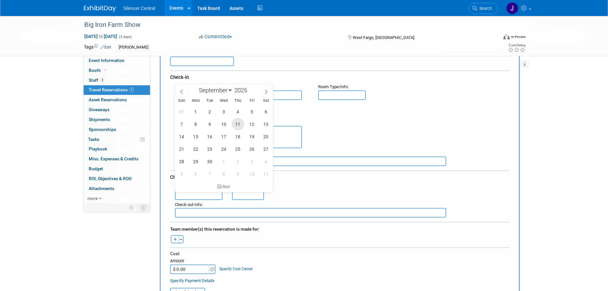
click at [239, 125] on span "11" at bounding box center [238, 124] width 12 height 12
click at [262, 134] on span "20" at bounding box center [266, 136] width 12 height 12
type input "Sep 20, 2025"
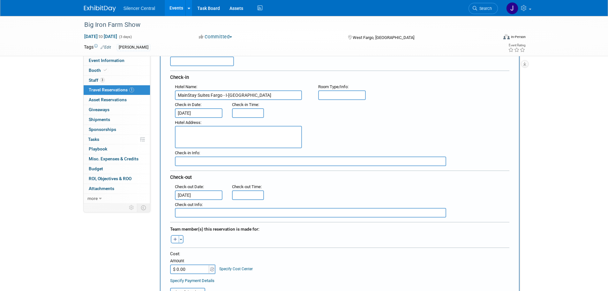
click at [262, 134] on textarea at bounding box center [238, 137] width 127 height 22
paste textarea "1901 44th Street SW, Fargo, ND, 58103, US"
type textarea "1901 44th Street SW, Fargo, ND, 58103, US"
click at [203, 198] on input "Sep 20, 2025" at bounding box center [199, 195] width 48 height 10
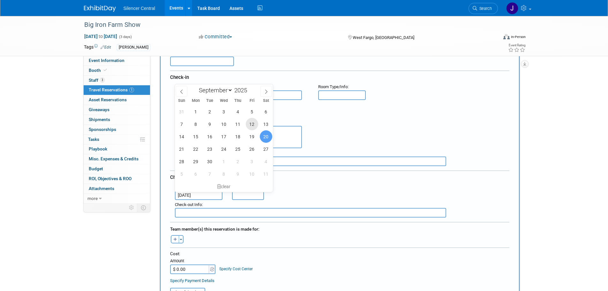
click at [252, 124] on span "12" at bounding box center [252, 124] width 12 height 12
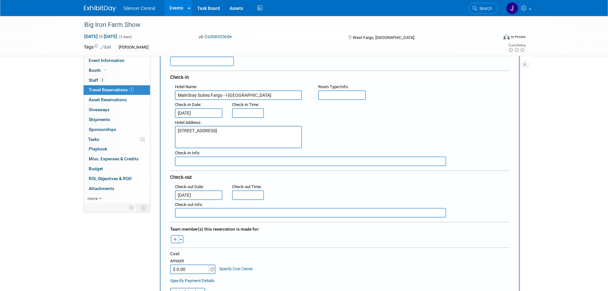
click at [194, 195] on input "Sep 12, 2025" at bounding box center [199, 195] width 48 height 10
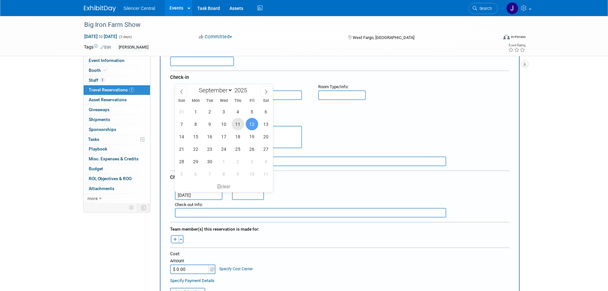
click at [235, 124] on span "11" at bounding box center [238, 124] width 12 height 12
type input "Sep 11, 2025"
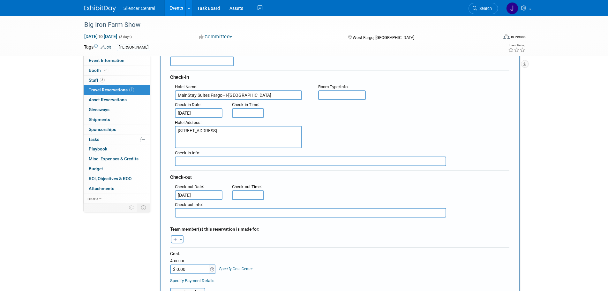
click at [338, 97] on input "text" at bounding box center [342, 95] width 48 height 10
type input "(1) K ; (1) QQ"
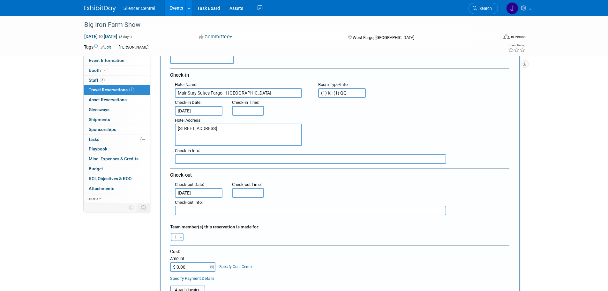
scroll to position [192, 0]
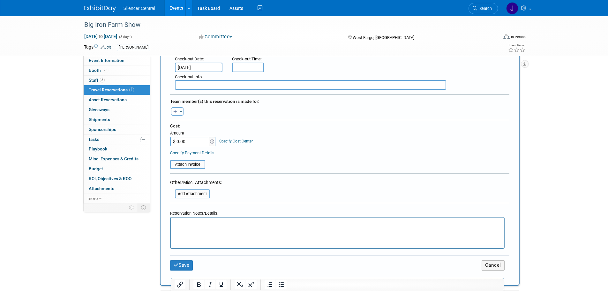
click at [199, 224] on p "Rich Text Area. Press ALT-0 for help." at bounding box center [337, 223] width 326 height 7
click at [192, 139] on input "$ 0.00" at bounding box center [190, 142] width 40 height 10
type input "$ 808.93"
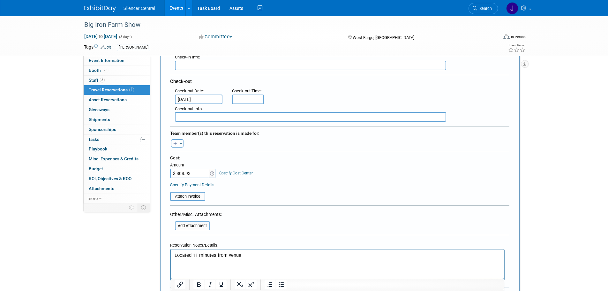
click at [176, 145] on icon "button" at bounding box center [175, 144] width 4 height 4
select select
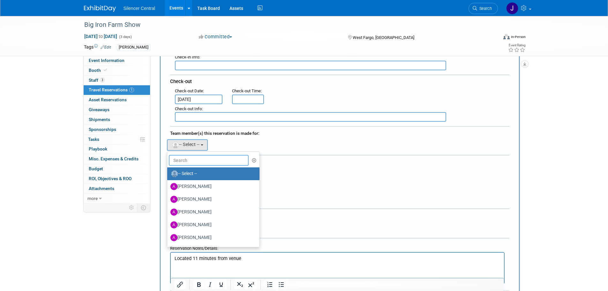
click at [185, 160] on input "text" at bounding box center [209, 160] width 80 height 11
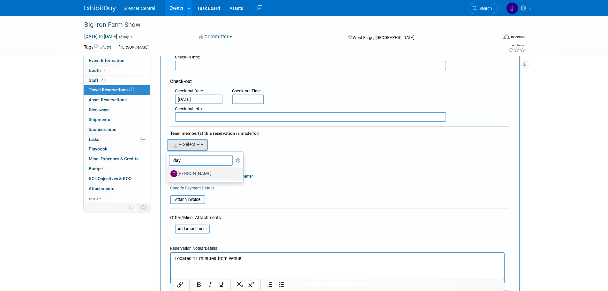
type input "day"
click at [200, 172] on label "Dayla Hughes" at bounding box center [203, 174] width 67 height 10
click at [168, 172] on input "Dayla Hughes" at bounding box center [166, 173] width 4 height 4
select select "31c675fe-4507-4742-a962-3f69c12376ca"
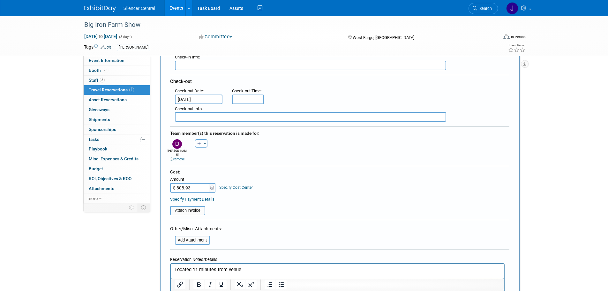
click at [195, 143] on button "button" at bounding box center [199, 143] width 8 height 8
select select
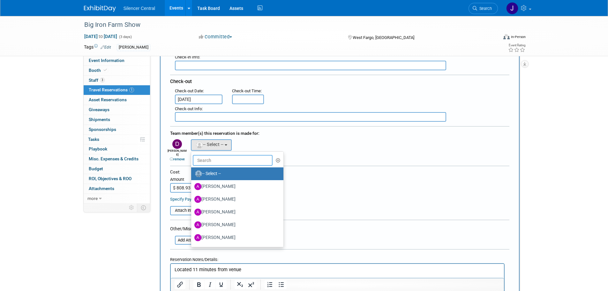
drag, startPoint x: 200, startPoint y: 156, endPoint x: 201, endPoint y: 160, distance: 4.2
click at [200, 157] on input "text" at bounding box center [233, 160] width 80 height 11
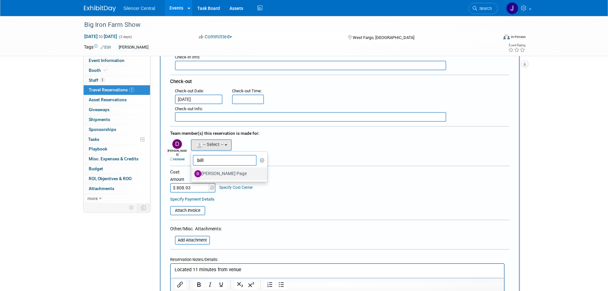
type input "bill"
click at [216, 175] on label "Billee Page" at bounding box center [227, 174] width 67 height 10
click at [192, 175] on input "Billee Page" at bounding box center [190, 173] width 4 height 4
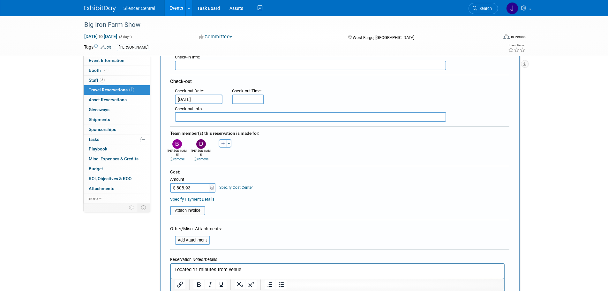
click at [221, 142] on button "button" at bounding box center [223, 143] width 8 height 8
select select
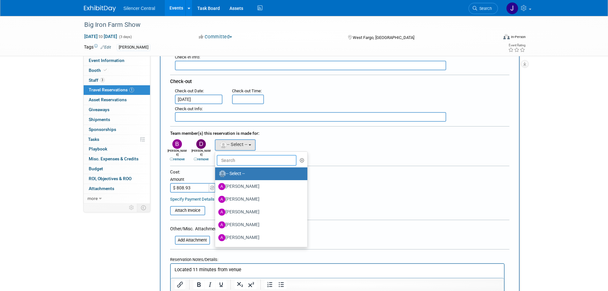
click at [224, 159] on input "text" at bounding box center [257, 160] width 80 height 11
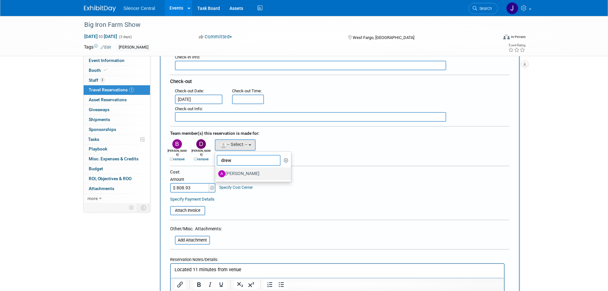
type input "drew"
drag, startPoint x: 235, startPoint y: 172, endPoint x: 258, endPoint y: 180, distance: 24.0
click at [235, 172] on label "Andrew Sorenson" at bounding box center [251, 174] width 67 height 10
click at [216, 172] on input "Andrew Sorenson" at bounding box center [214, 173] width 4 height 4
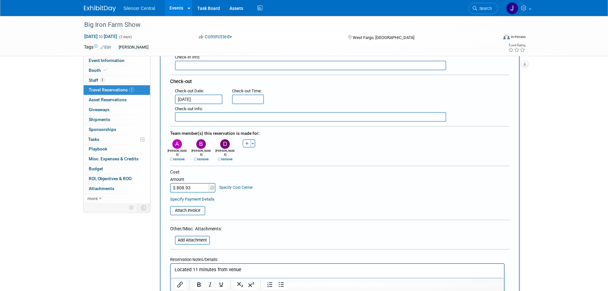
click at [343, 179] on div "Cost: Amount $ 808.93 Specify Cost Center Cost Center -- Not Specified --" at bounding box center [339, 180] width 339 height 23
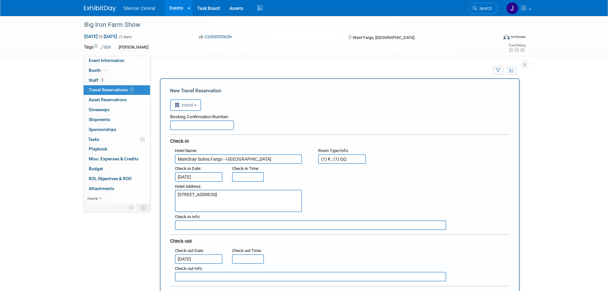
click at [214, 124] on input "text" at bounding box center [202, 125] width 64 height 10
paste input "70676925"
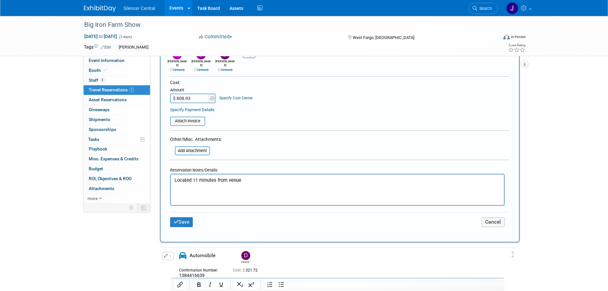
scroll to position [319, 0]
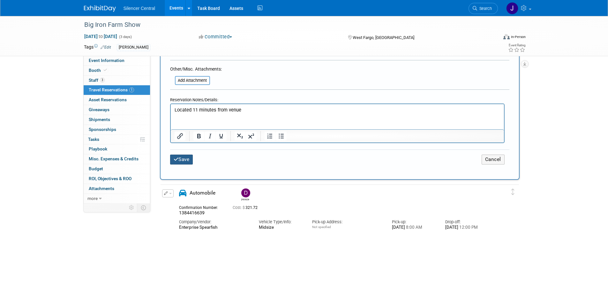
type input "70676925"
click at [183, 155] on button "Save" at bounding box center [181, 159] width 23 height 10
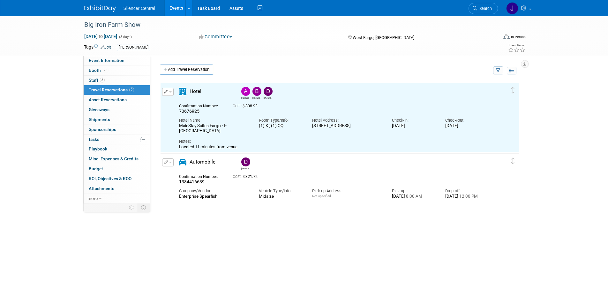
scroll to position [0, 0]
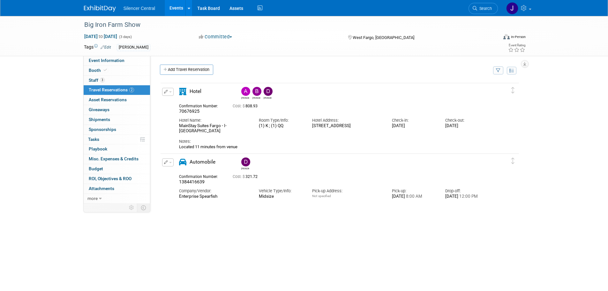
click at [162, 92] on button "button" at bounding box center [167, 92] width 11 height 8
drag, startPoint x: 177, startPoint y: 103, endPoint x: 179, endPoint y: 109, distance: 6.3
click at [177, 103] on button "Edit Reservation" at bounding box center [189, 102] width 54 height 9
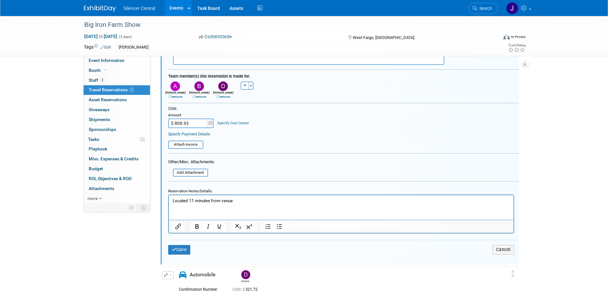
scroll to position [203, 0]
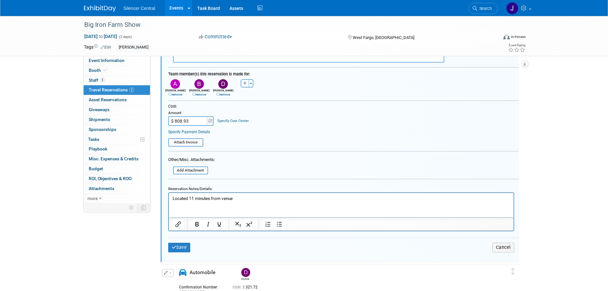
click at [173, 196] on p "Located 11 minutes from venue" at bounding box center [340, 198] width 337 height 6
click at [173, 243] on button "Save" at bounding box center [179, 247] width 22 height 9
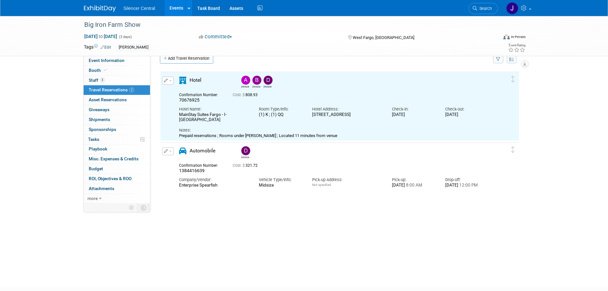
scroll to position [0, 0]
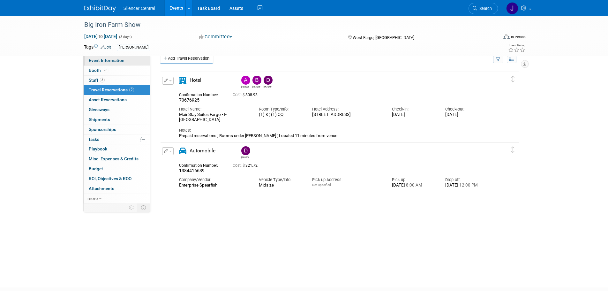
click at [114, 60] on span "Event Information" at bounding box center [107, 60] width 36 height 5
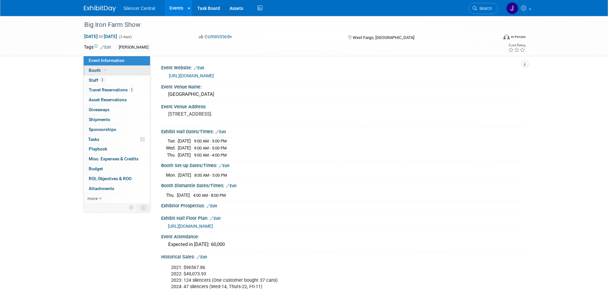
click at [109, 72] on link "Booth" at bounding box center [117, 71] width 66 height 10
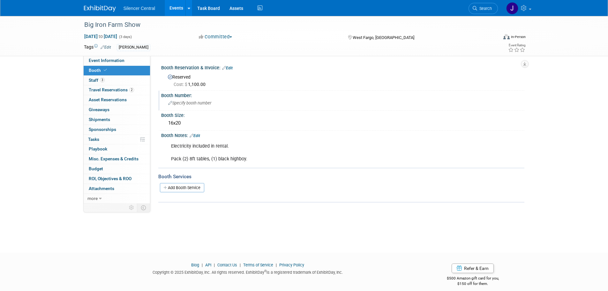
click at [184, 106] on div "Specify booth number" at bounding box center [343, 103] width 354 height 10
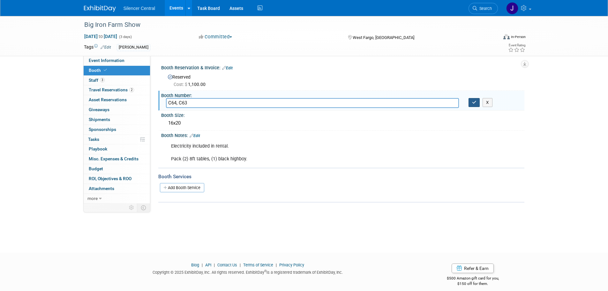
type input "C64, C63"
click at [475, 102] on icon "button" at bounding box center [474, 102] width 4 height 4
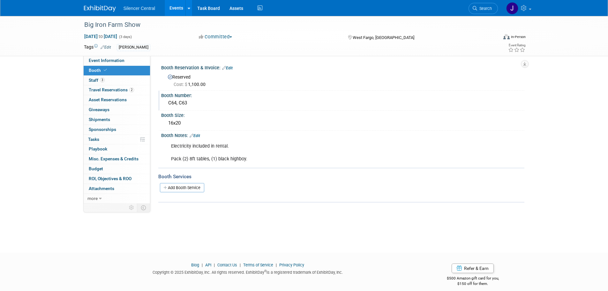
click at [192, 103] on div "C64, C63" at bounding box center [343, 103] width 354 height 10
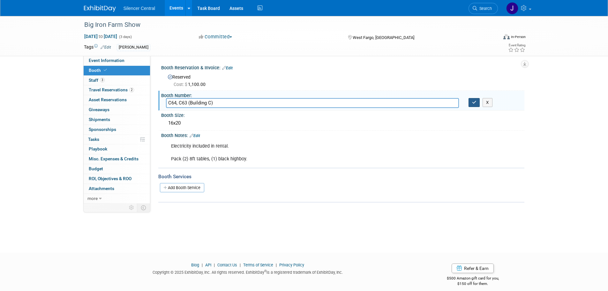
type input "C64, C63 (Building C)"
click at [472, 102] on icon "button" at bounding box center [474, 102] width 4 height 4
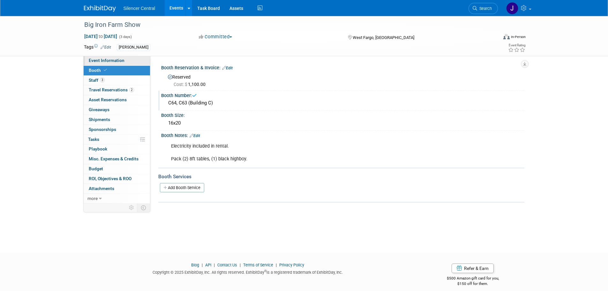
click at [122, 62] on span "Event Information" at bounding box center [107, 60] width 36 height 5
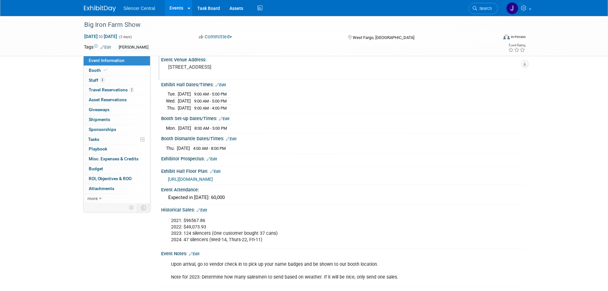
scroll to position [64, 0]
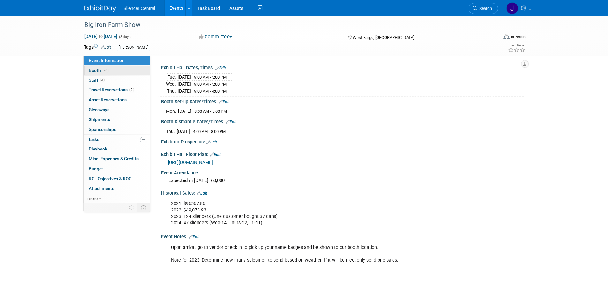
click at [121, 68] on link "Booth" at bounding box center [117, 71] width 66 height 10
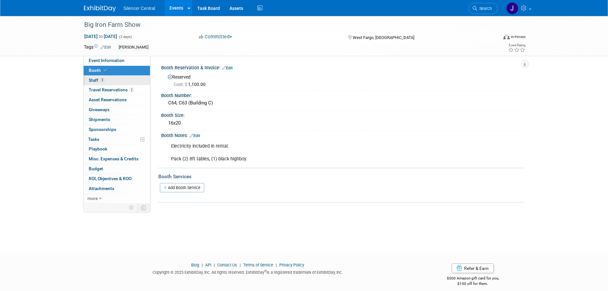
click at [123, 83] on link "3 Staff 3" at bounding box center [117, 81] width 66 height 10
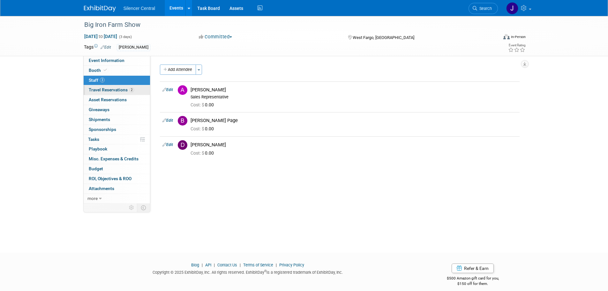
click at [119, 91] on span "Travel Reservations 2" at bounding box center [111, 89] width 45 height 5
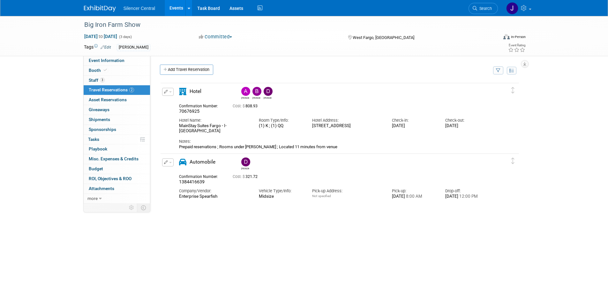
click at [100, 5] on link at bounding box center [104, 5] width 40 height 5
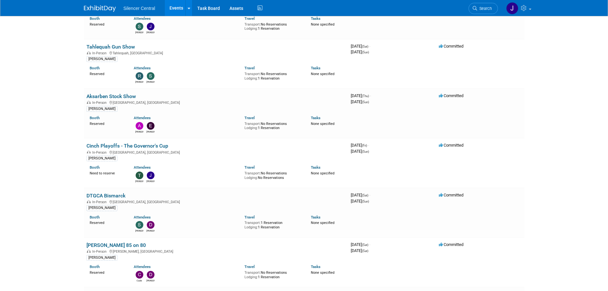
scroll to position [223, 0]
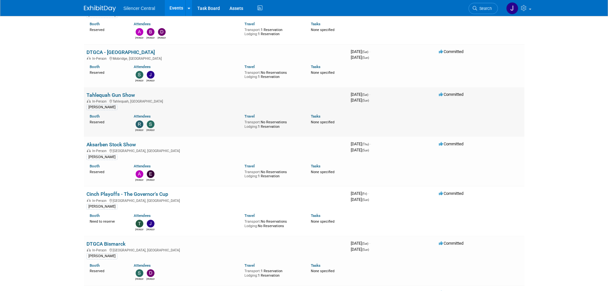
click at [111, 95] on link "Tahlequah Gun Show" at bounding box center [111, 95] width 49 height 6
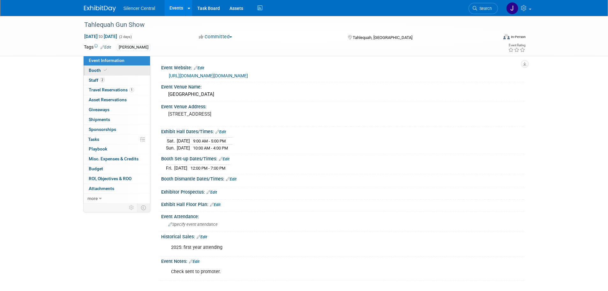
click at [126, 69] on link "Booth" at bounding box center [117, 71] width 66 height 10
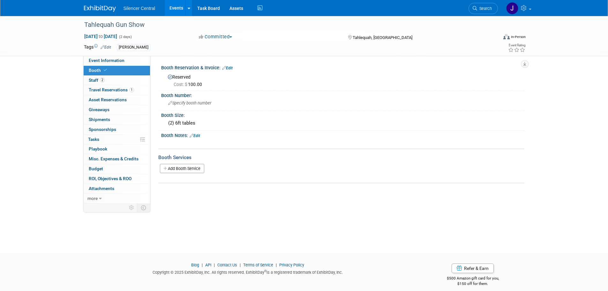
click at [197, 136] on link "Edit" at bounding box center [195, 135] width 11 height 4
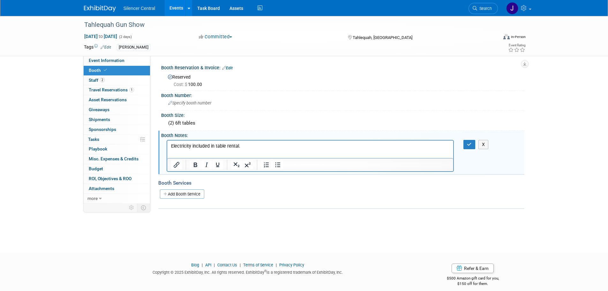
click at [469, 138] on div "X" at bounding box center [341, 139] width 355 height 3
click at [468, 143] on icon "button" at bounding box center [469, 144] width 5 height 4
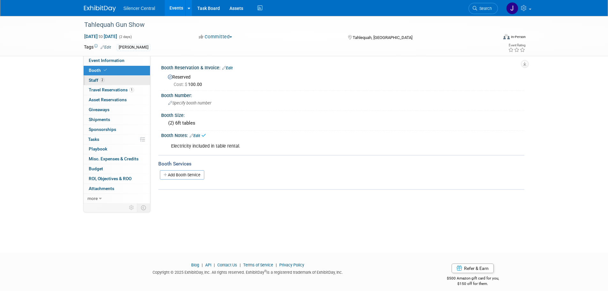
click at [126, 80] on link "2 Staff 2" at bounding box center [117, 81] width 66 height 10
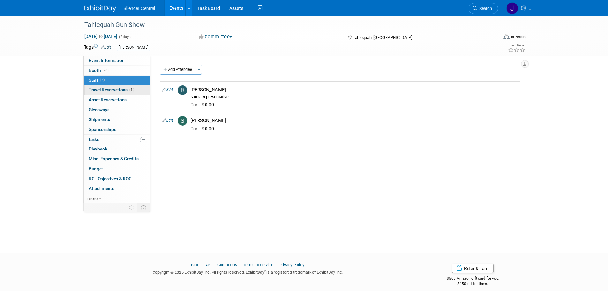
click at [122, 90] on span "Travel Reservations 1" at bounding box center [111, 89] width 45 height 5
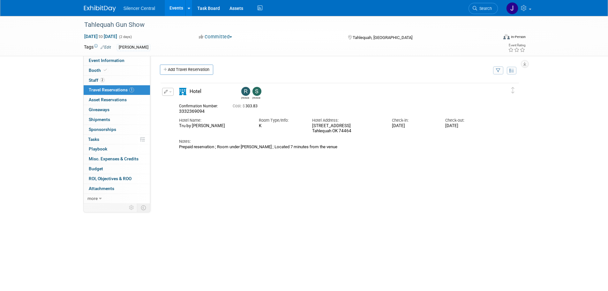
drag, startPoint x: 337, startPoint y: 150, endPoint x: 258, endPoint y: 166, distance: 80.3
click at [139, 90] on div "Event Information Event Info Booth Booth 2 Staff 2 Staff 1 Travel Reservations …" at bounding box center [304, 145] width 450 height 258
click at [269, 172] on div "Delete Reservation Rob Sarah 3332369094 Cost: $" at bounding box center [340, 178] width 360 height 192
drag, startPoint x: 115, startPoint y: 58, endPoint x: 119, endPoint y: 63, distance: 6.6
click at [115, 58] on span "Event Information" at bounding box center [107, 60] width 36 height 5
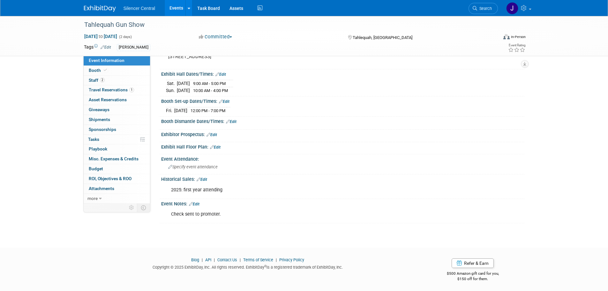
scroll to position [58, 0]
click at [199, 201] on link "Edit" at bounding box center [194, 203] width 11 height 4
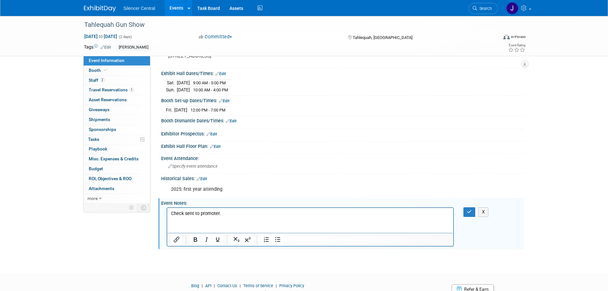
scroll to position [0, 0]
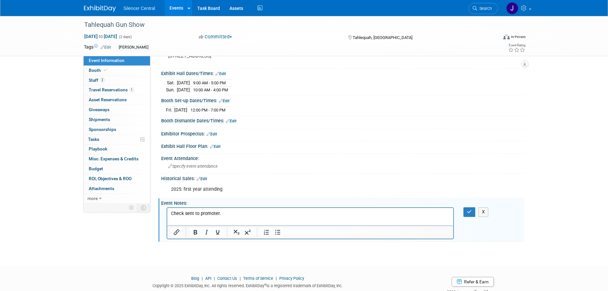
click at [233, 214] on p "Check sent to promoter." at bounding box center [310, 213] width 279 height 6
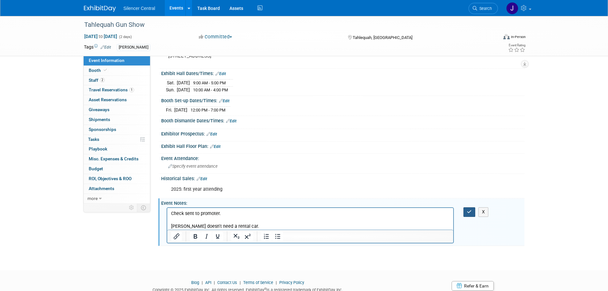
click at [464, 211] on button "button" at bounding box center [469, 211] width 12 height 9
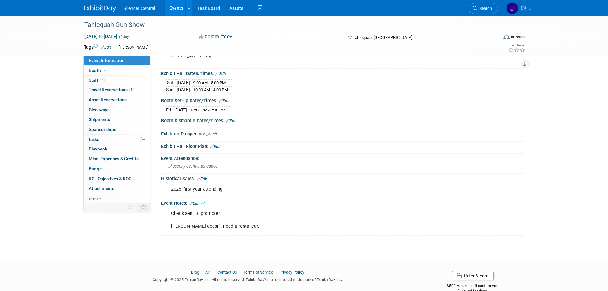
click at [108, 9] on img at bounding box center [100, 8] width 32 height 6
